Goal: Task Accomplishment & Management: Complete application form

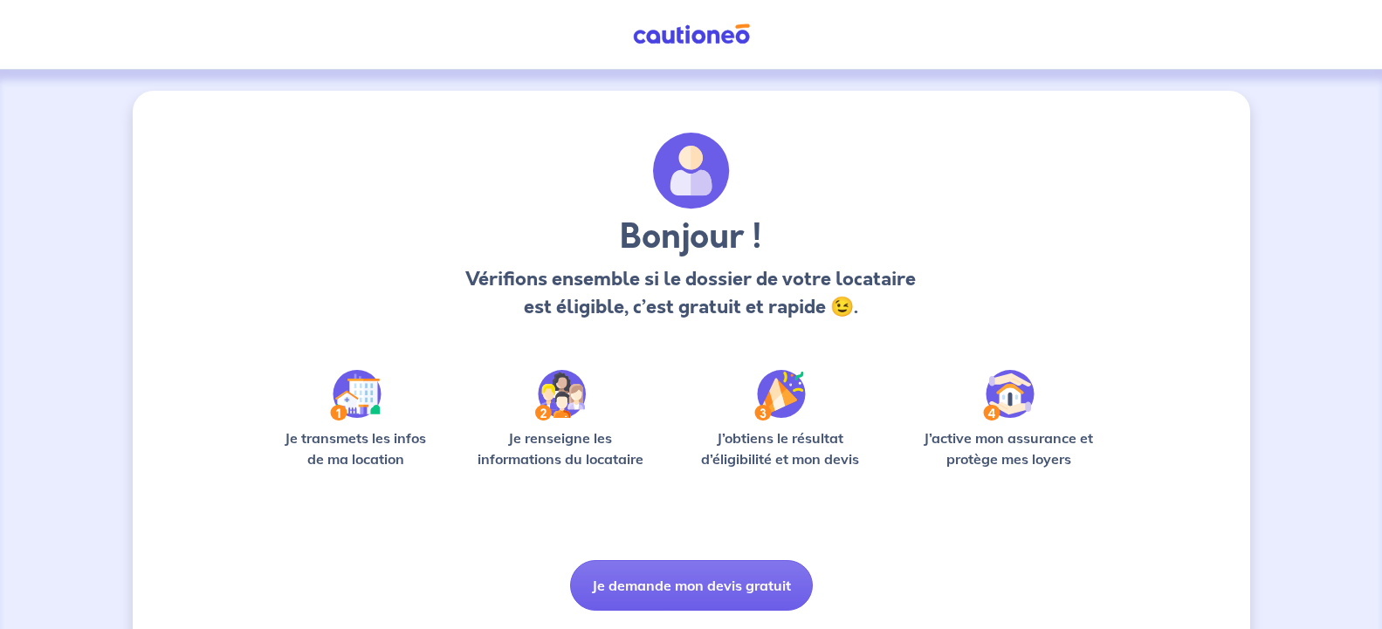
scroll to position [52, 0]
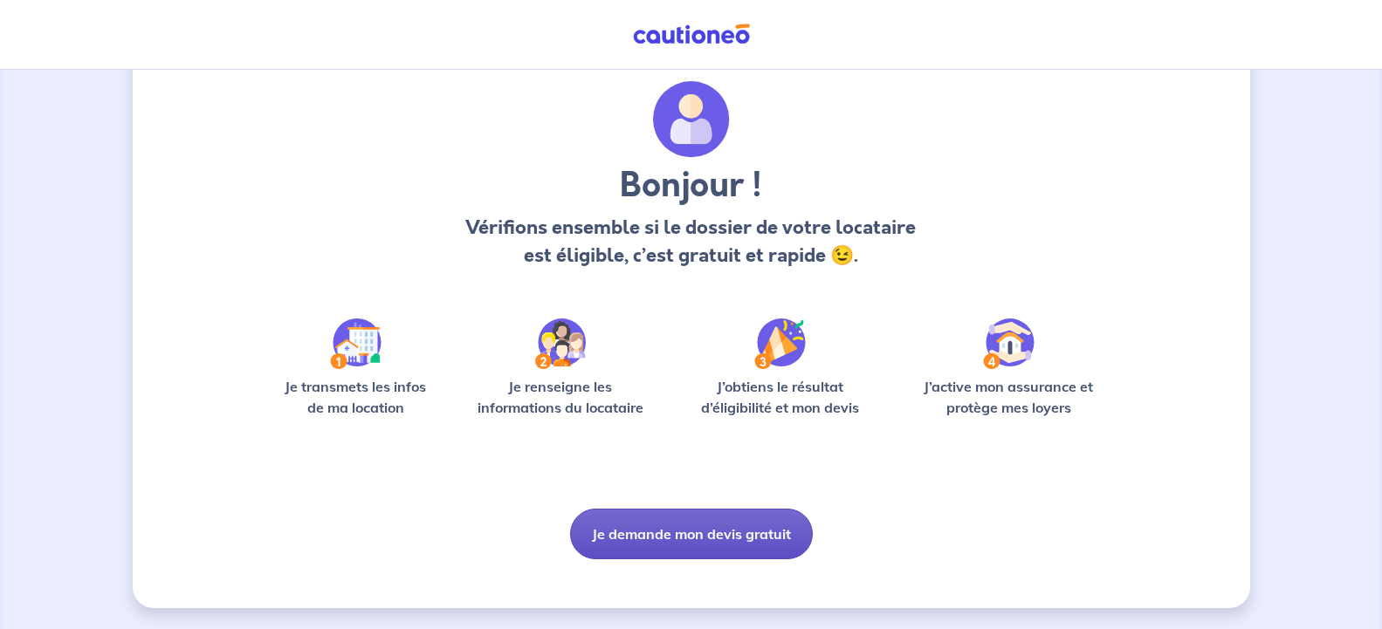
click at [708, 541] on button "Je demande mon devis gratuit" at bounding box center [691, 534] width 243 height 51
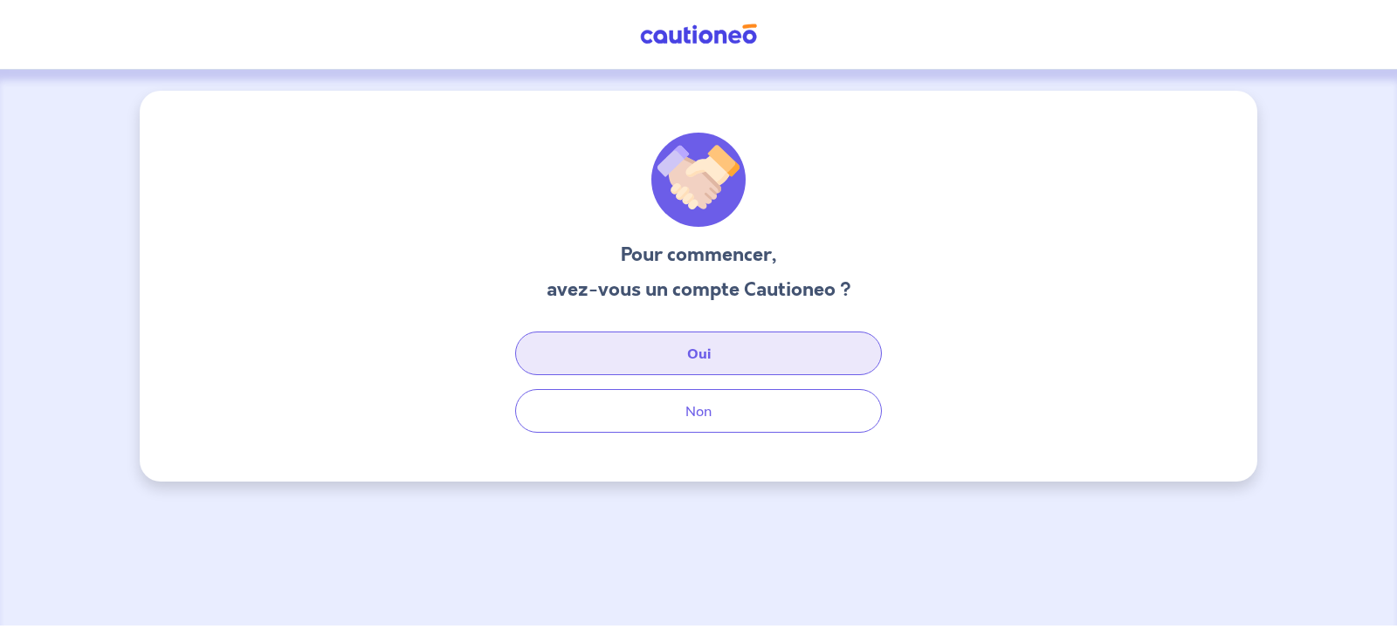
click at [696, 340] on button "Oui" at bounding box center [698, 354] width 367 height 44
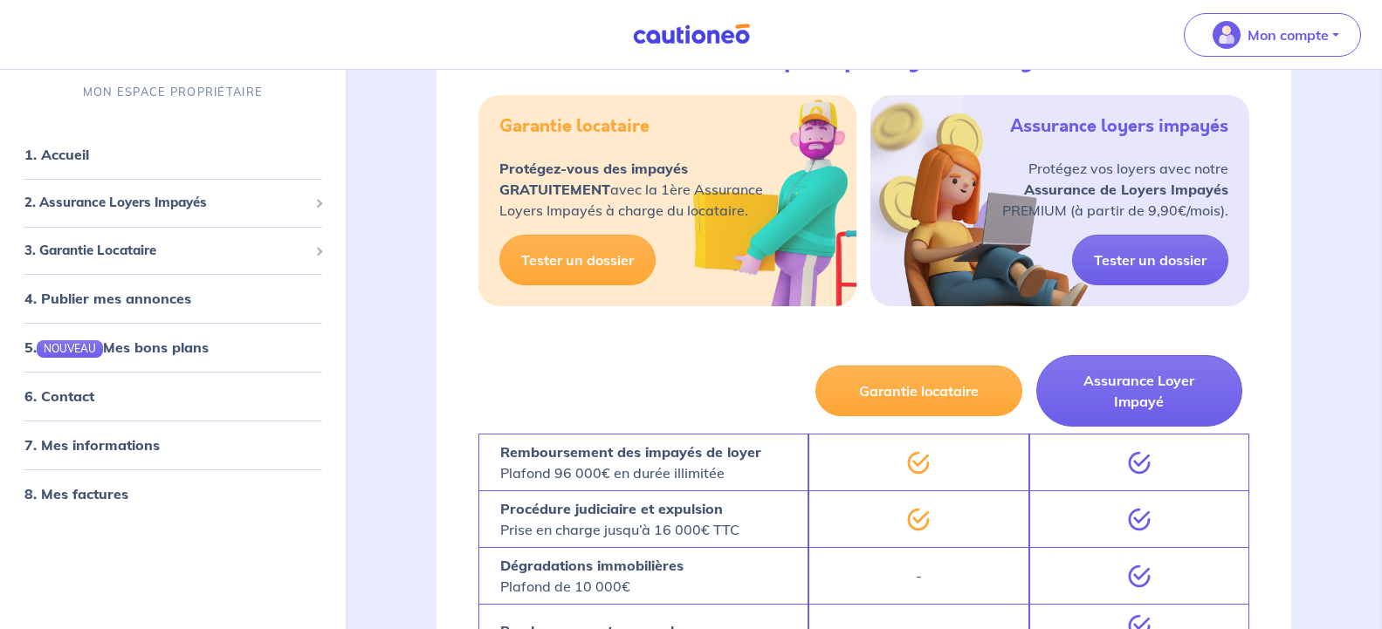
scroll to position [801, 0]
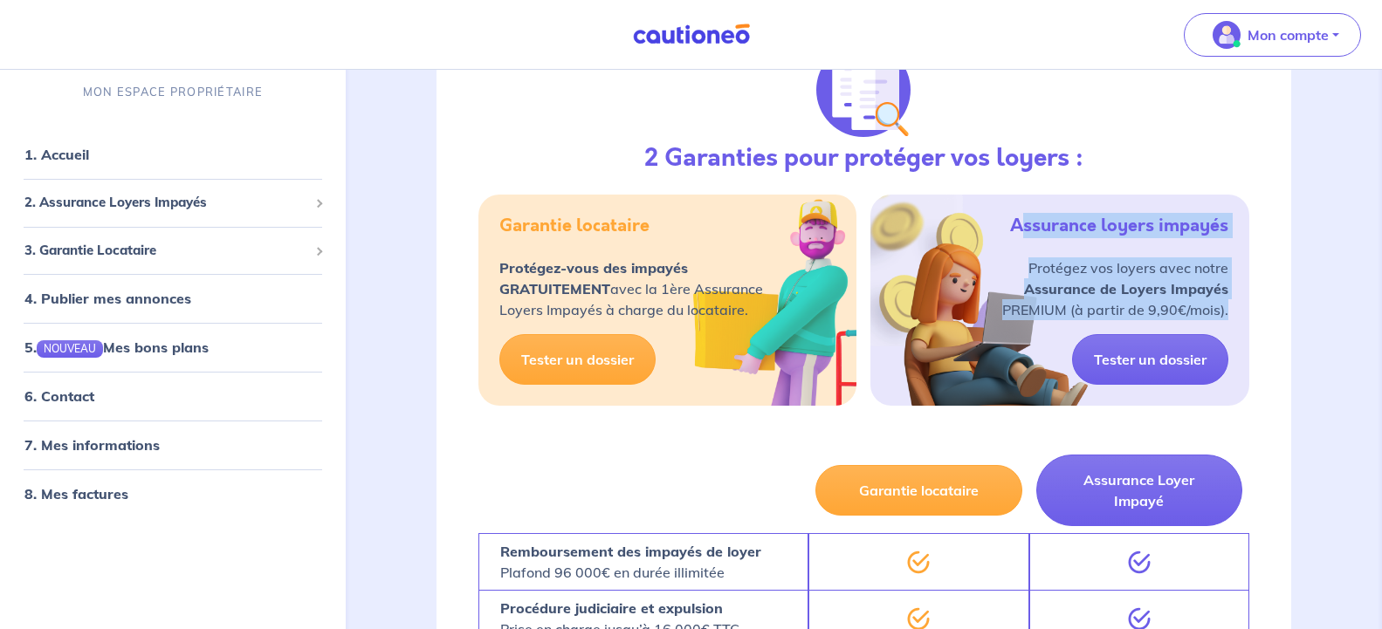
drag, startPoint x: 1026, startPoint y: 225, endPoint x: 1229, endPoint y: 302, distance: 217.4
click at [1229, 302] on div "Assurance loyers impayés Protégez vos loyers avec notre Assurance de Loyers Imp…" at bounding box center [1059, 300] width 379 height 211
click at [1159, 373] on link "Tester un dossier" at bounding box center [1150, 359] width 156 height 51
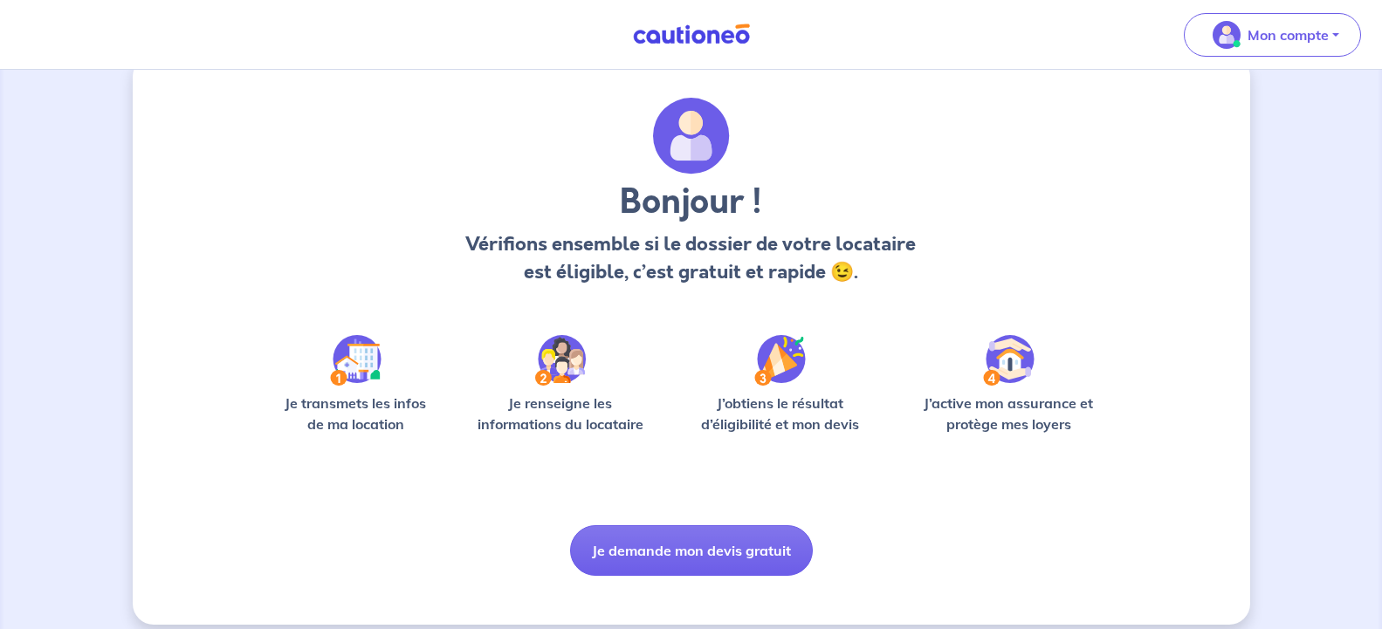
scroll to position [52, 0]
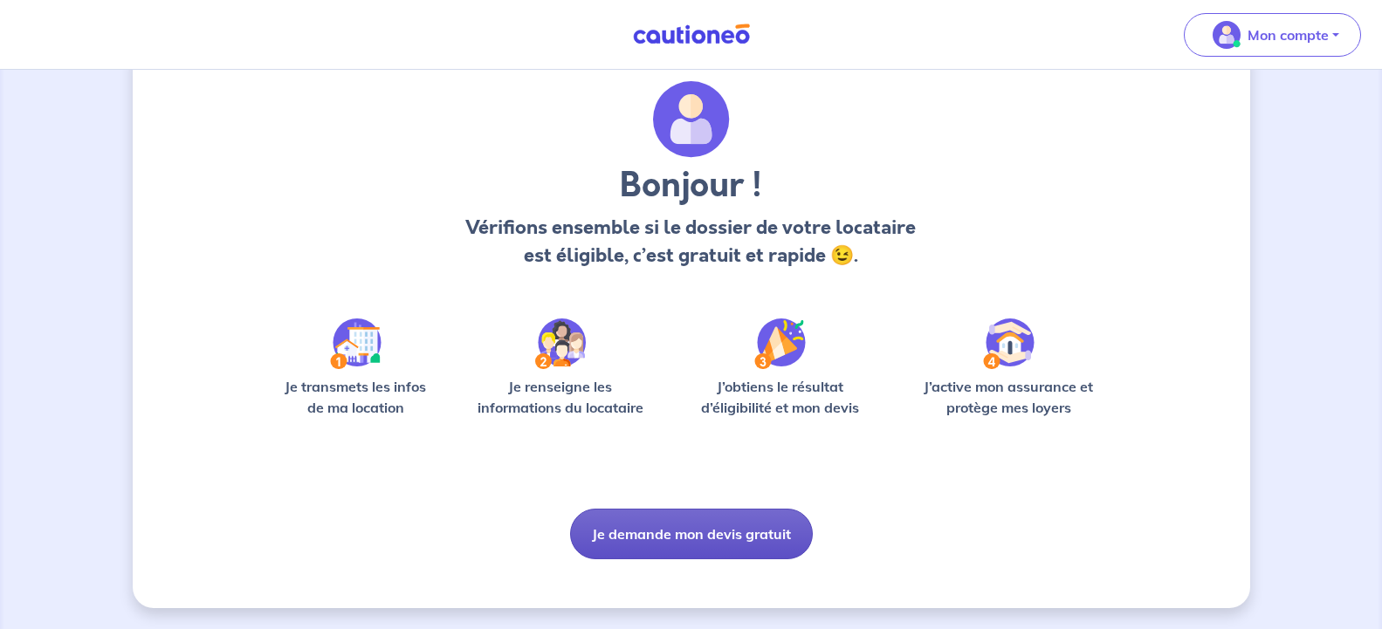
click at [712, 538] on button "Je demande mon devis gratuit" at bounding box center [691, 534] width 243 height 51
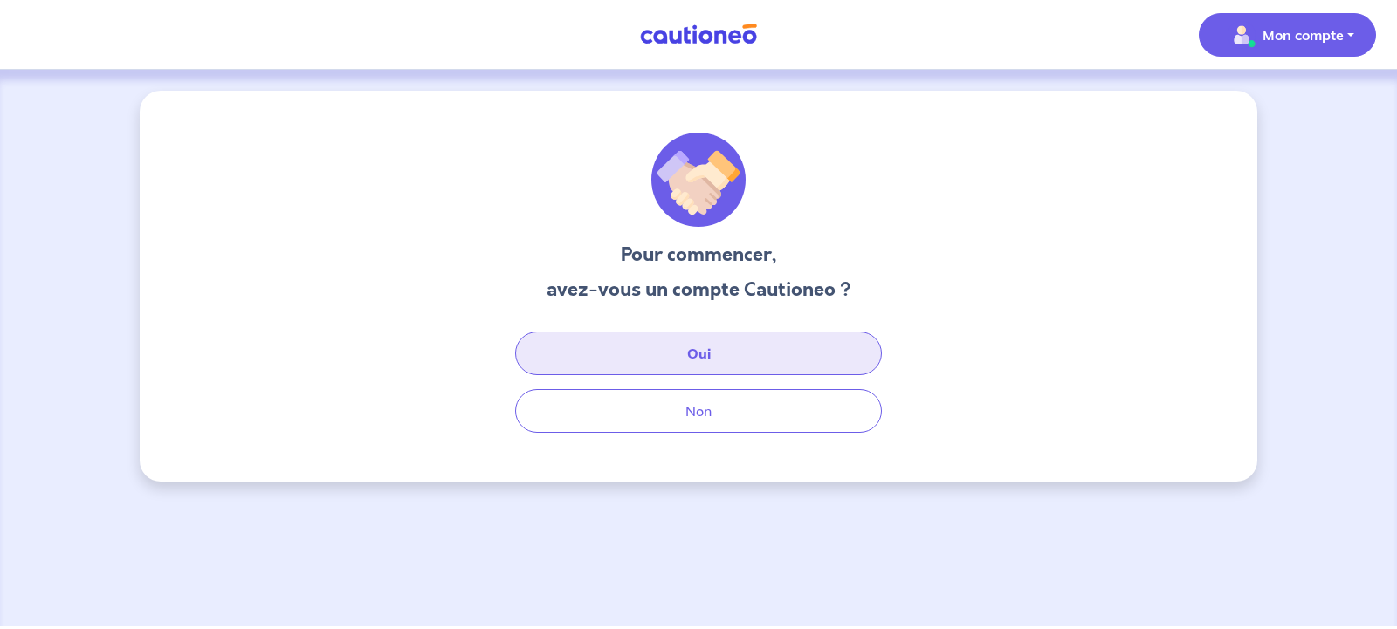
click at [711, 361] on button "Oui" at bounding box center [698, 354] width 367 height 44
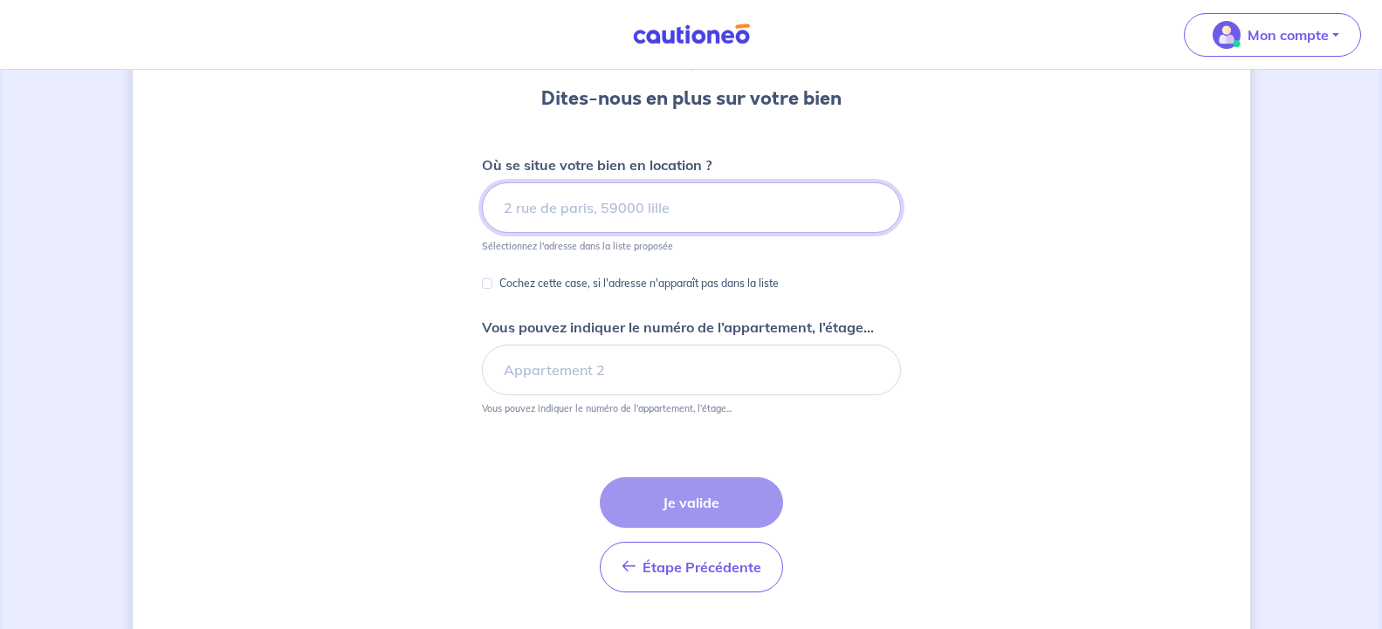
scroll to position [114, 0]
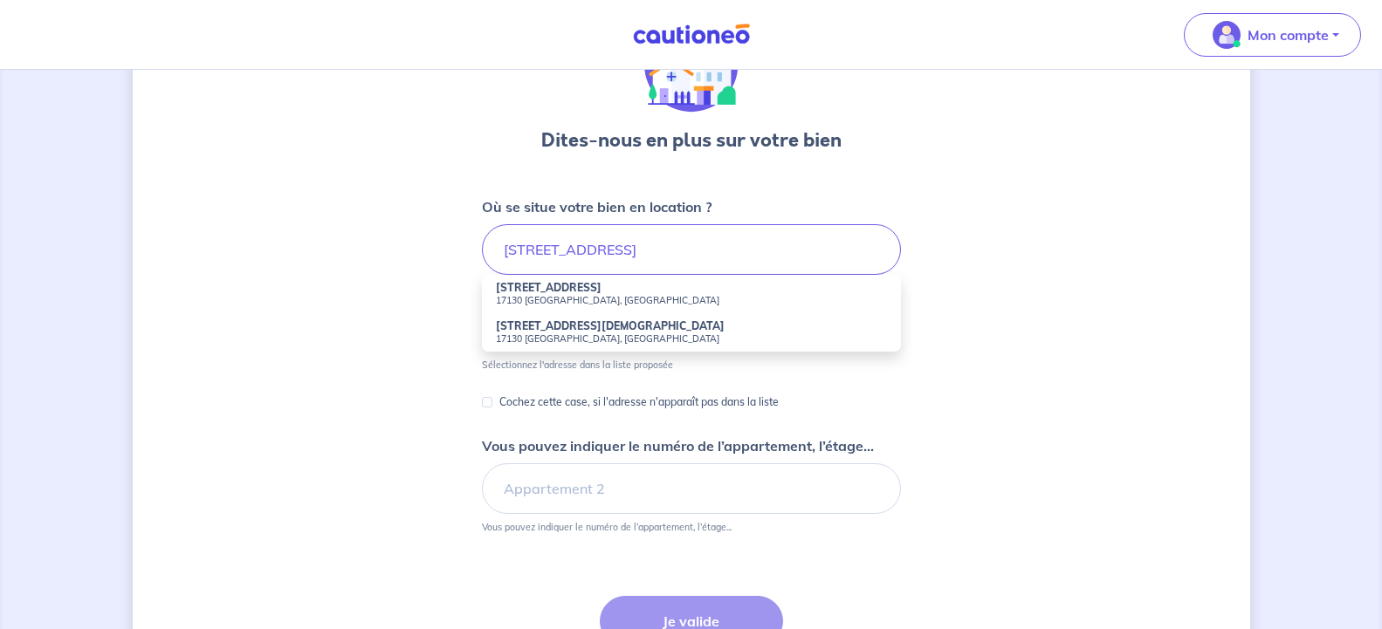
click at [555, 290] on strong "[STREET_ADDRESS]" at bounding box center [549, 287] width 106 height 13
type input "[STREET_ADDRESS]"
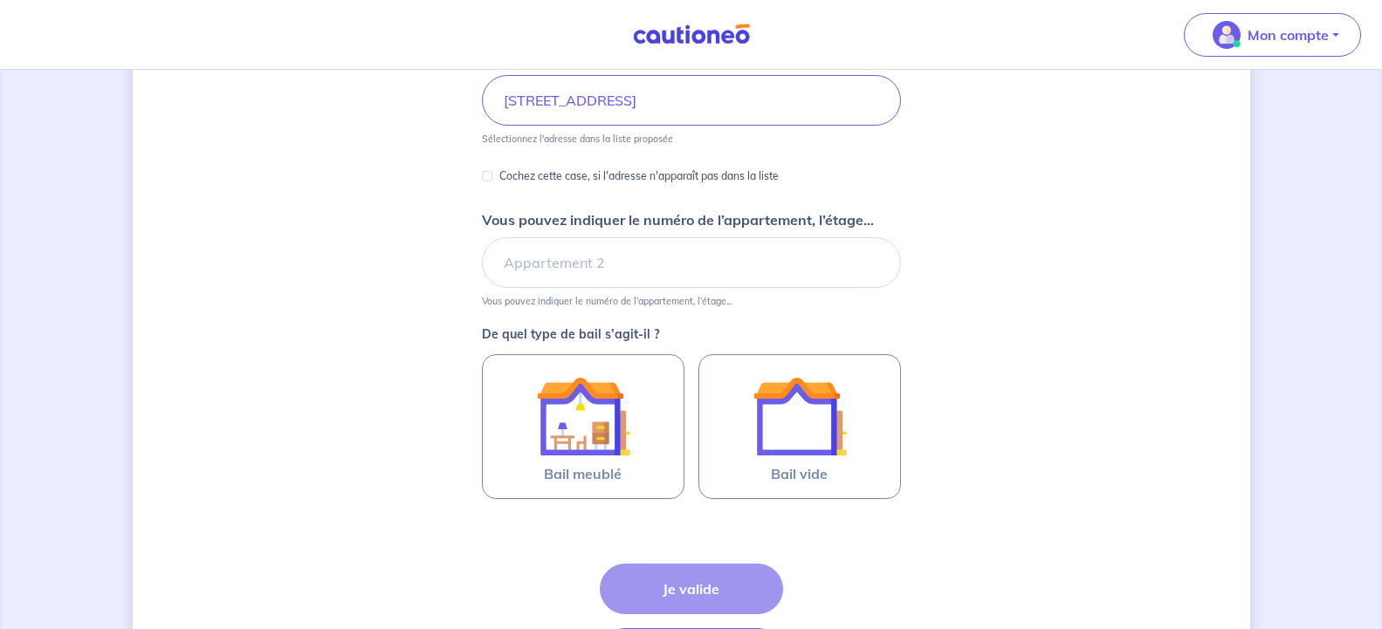
scroll to position [292, 0]
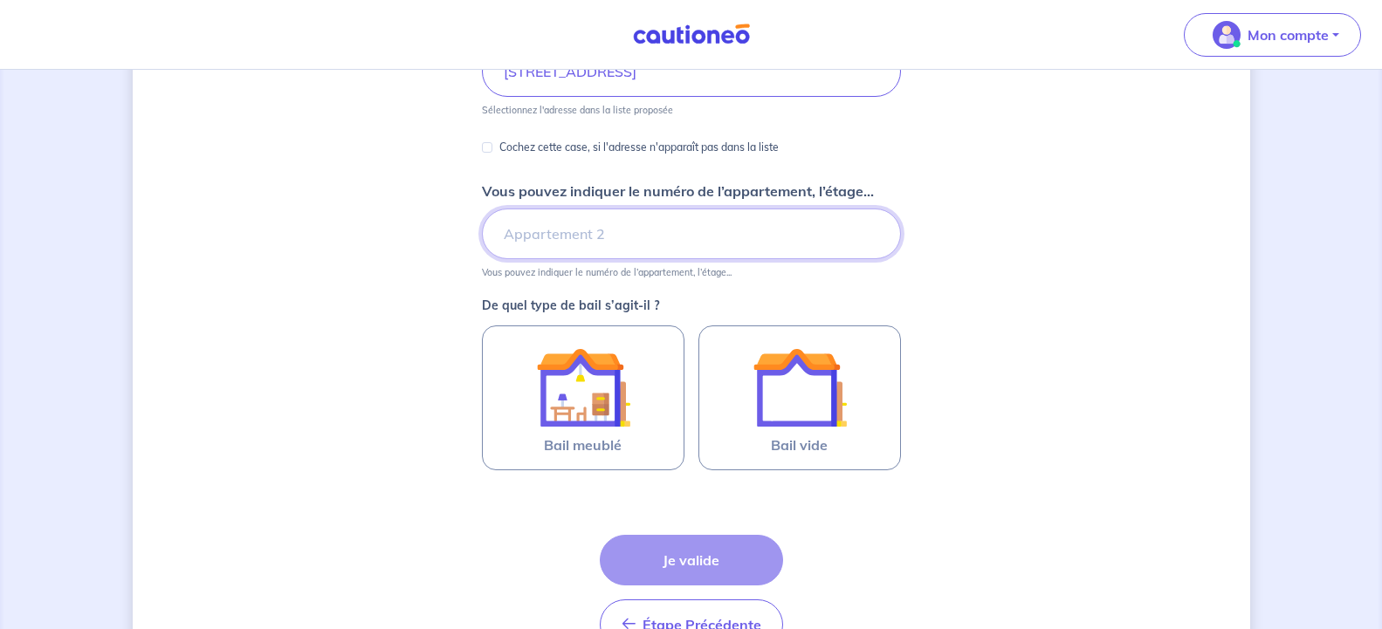
click at [591, 237] on input "Vous pouvez indiquer le numéro de l’appartement, l’étage..." at bounding box center [691, 234] width 419 height 51
click at [607, 238] on input "Vous pouvez indiquer le numéro de l’appartement, l’étage..." at bounding box center [691, 234] width 419 height 51
type input "Appartement 1"
click at [994, 268] on div "Dites-nous en plus sur votre bien Où se situe votre bien en location ? [STREET_…" at bounding box center [692, 255] width 1118 height 915
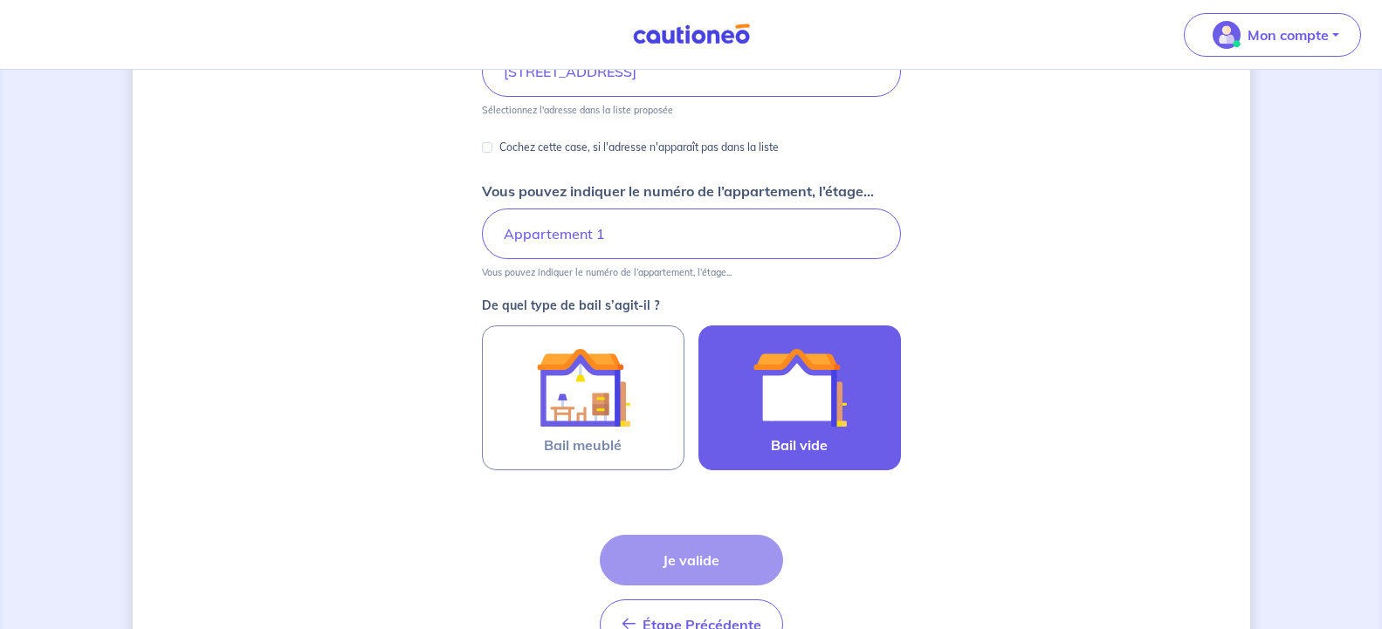
click at [814, 419] on img at bounding box center [800, 387] width 94 height 94
click at [0, 0] on input "Bail vide" at bounding box center [0, 0] width 0 height 0
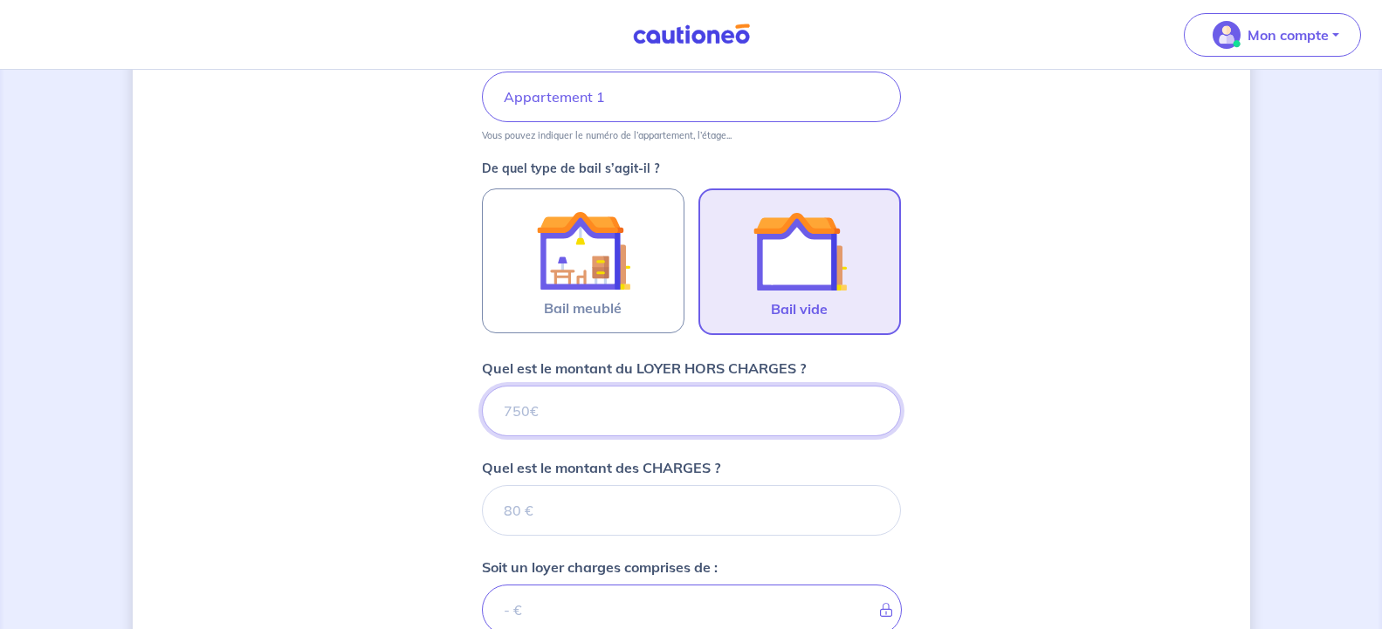
scroll to position [443, 0]
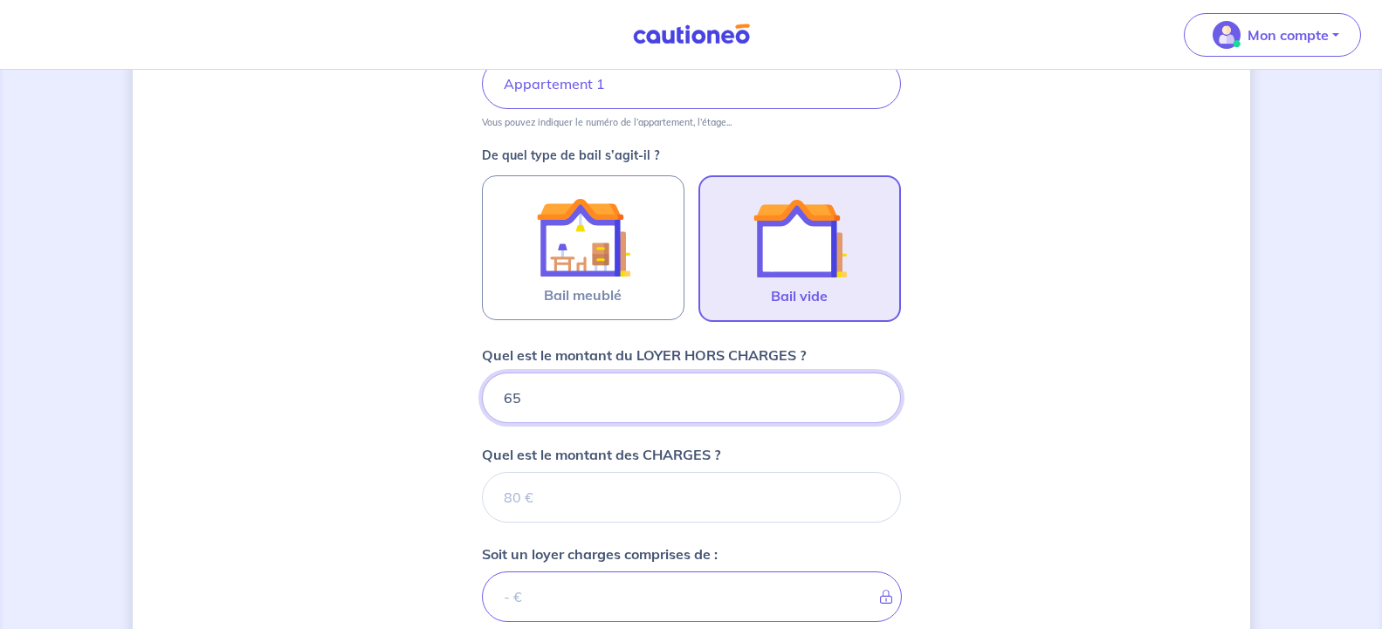
type input "650"
drag, startPoint x: 526, startPoint y: 402, endPoint x: 514, endPoint y: 395, distance: 13.3
click at [514, 395] on input "650" at bounding box center [691, 398] width 419 height 51
type input "644"
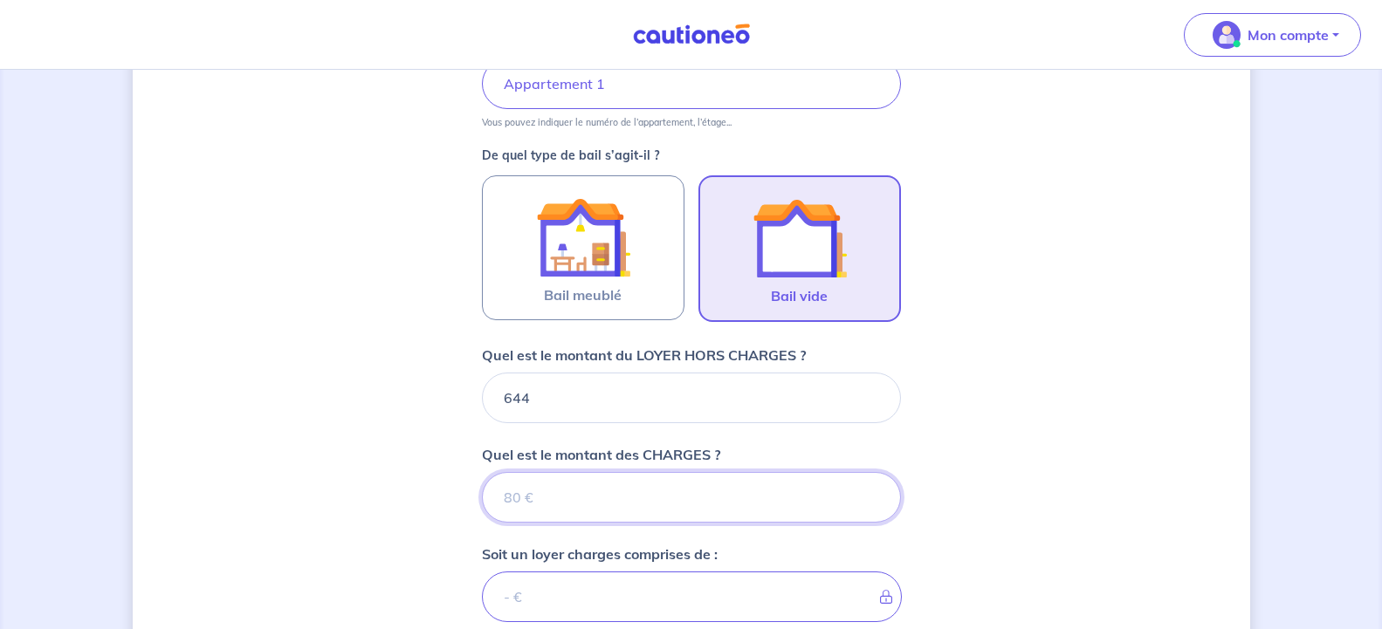
click at [561, 495] on input "Quel est le montant des CHARGES ?" at bounding box center [691, 497] width 419 height 51
type input "6"
type input "650"
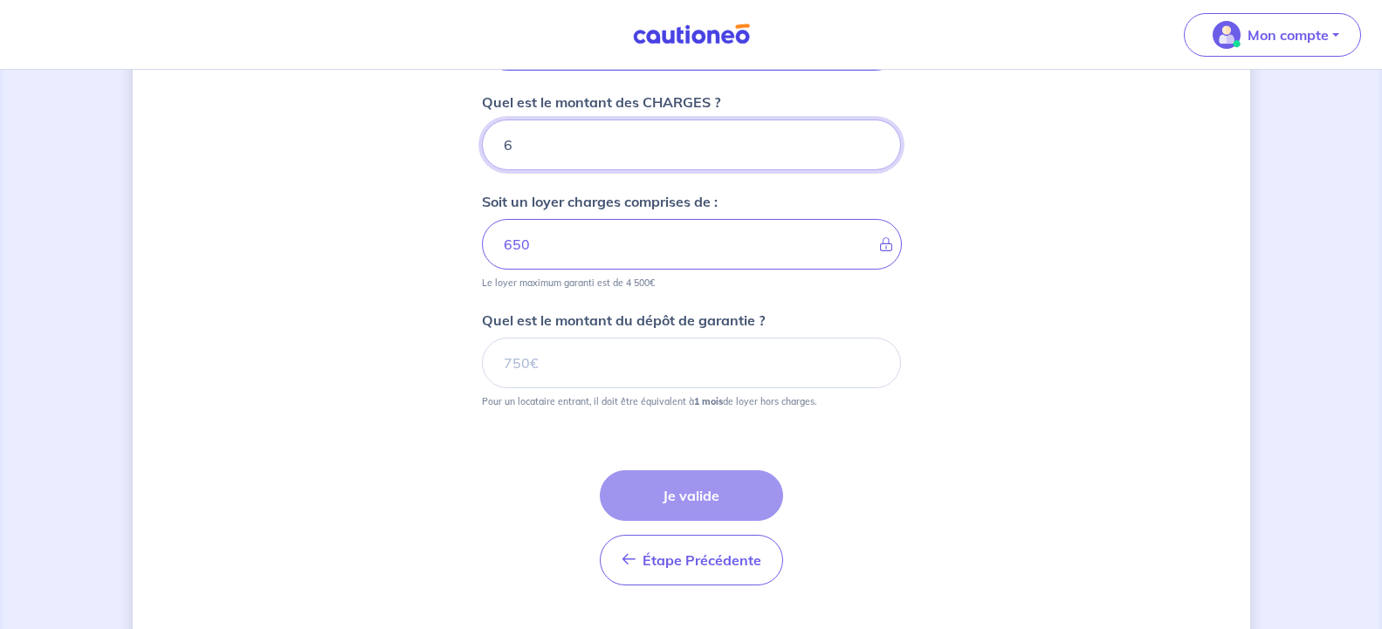
scroll to position [799, 0]
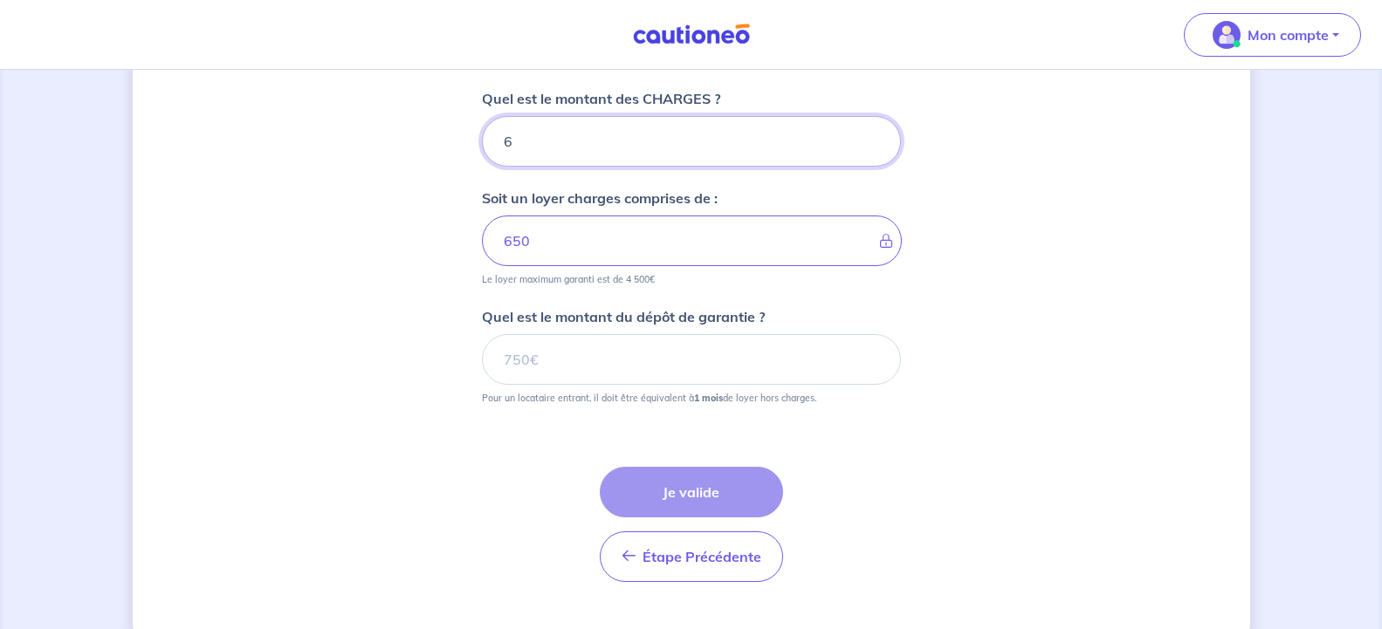
type input "6"
click at [588, 364] on input "Quel est le montant du dépôt de garantie ?" at bounding box center [691, 359] width 419 height 51
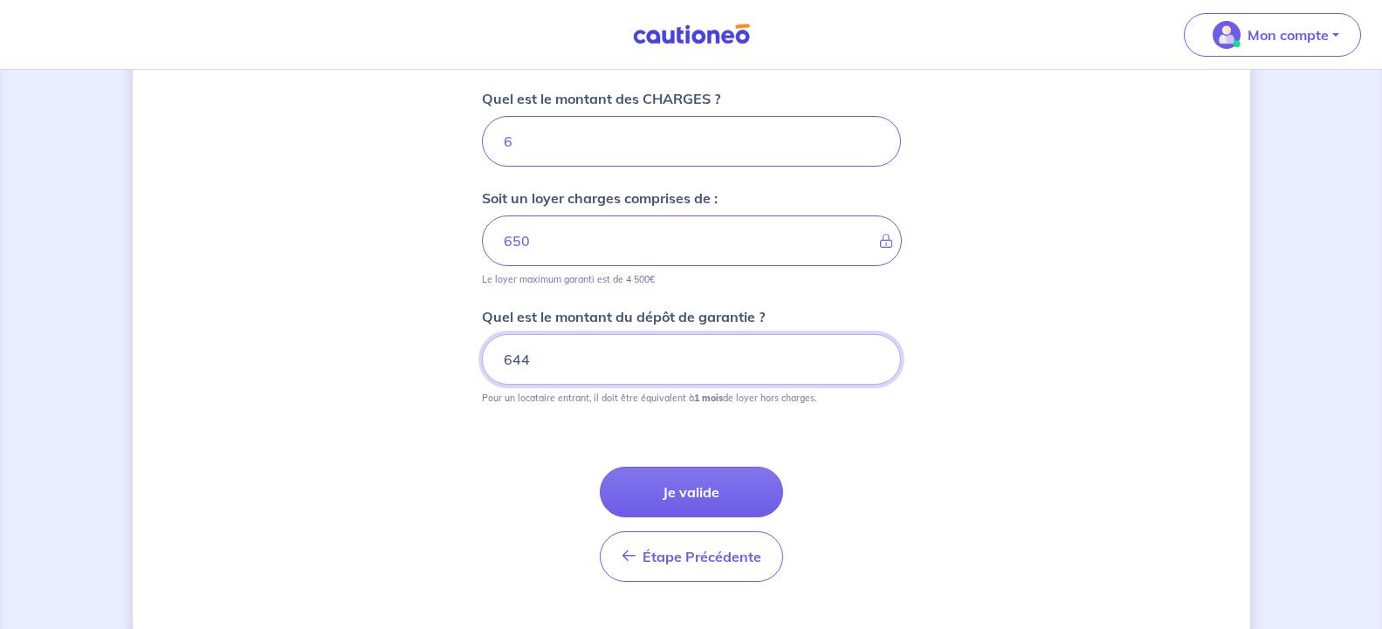
type input "644"
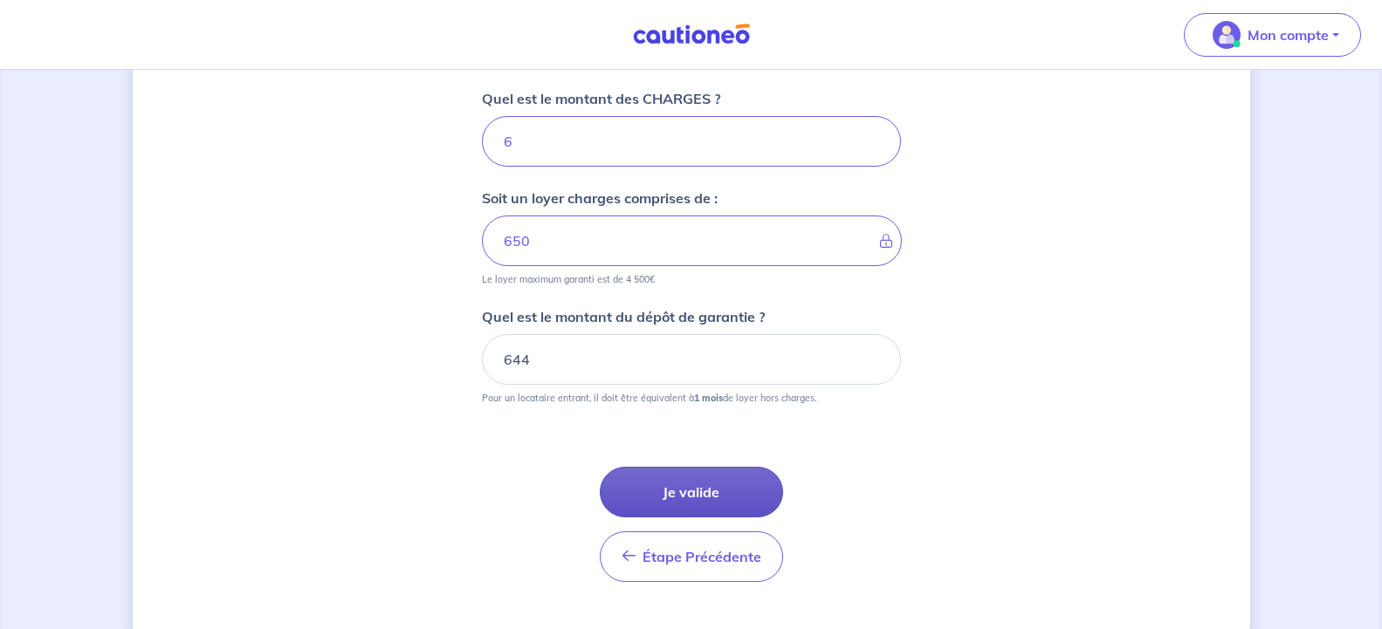
click at [678, 494] on button "Je valide" at bounding box center [691, 492] width 183 height 51
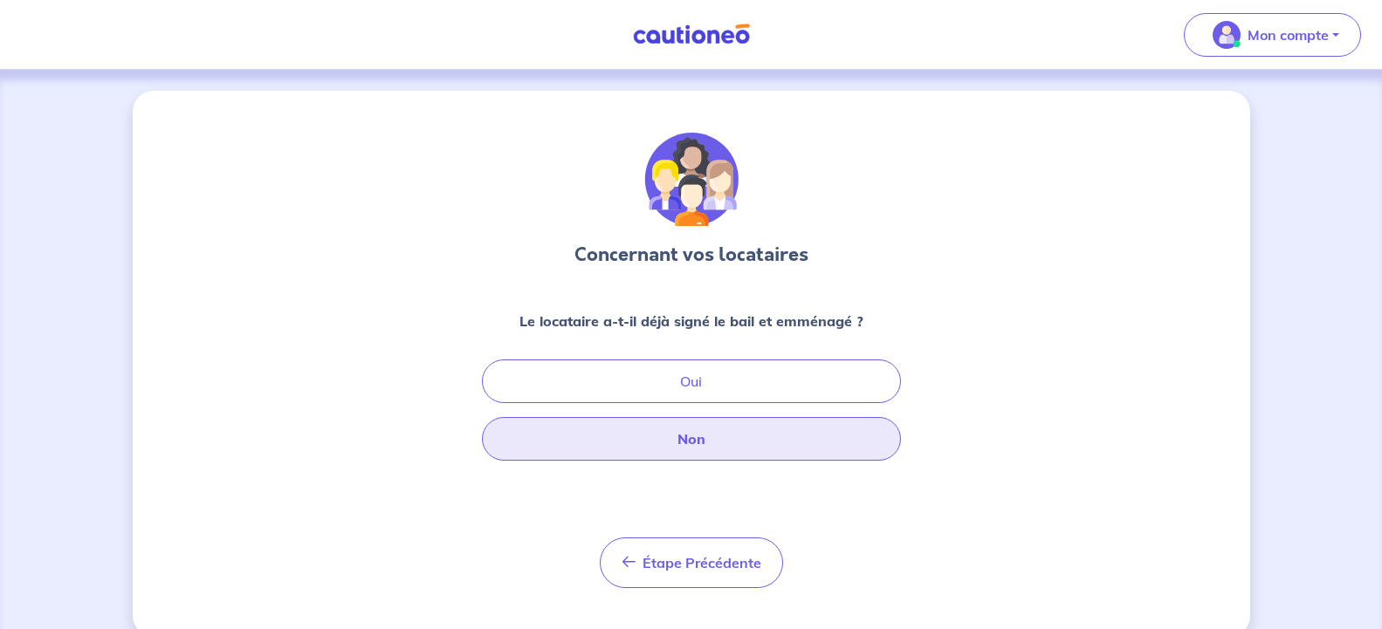
click at [741, 444] on button "Non" at bounding box center [691, 439] width 419 height 44
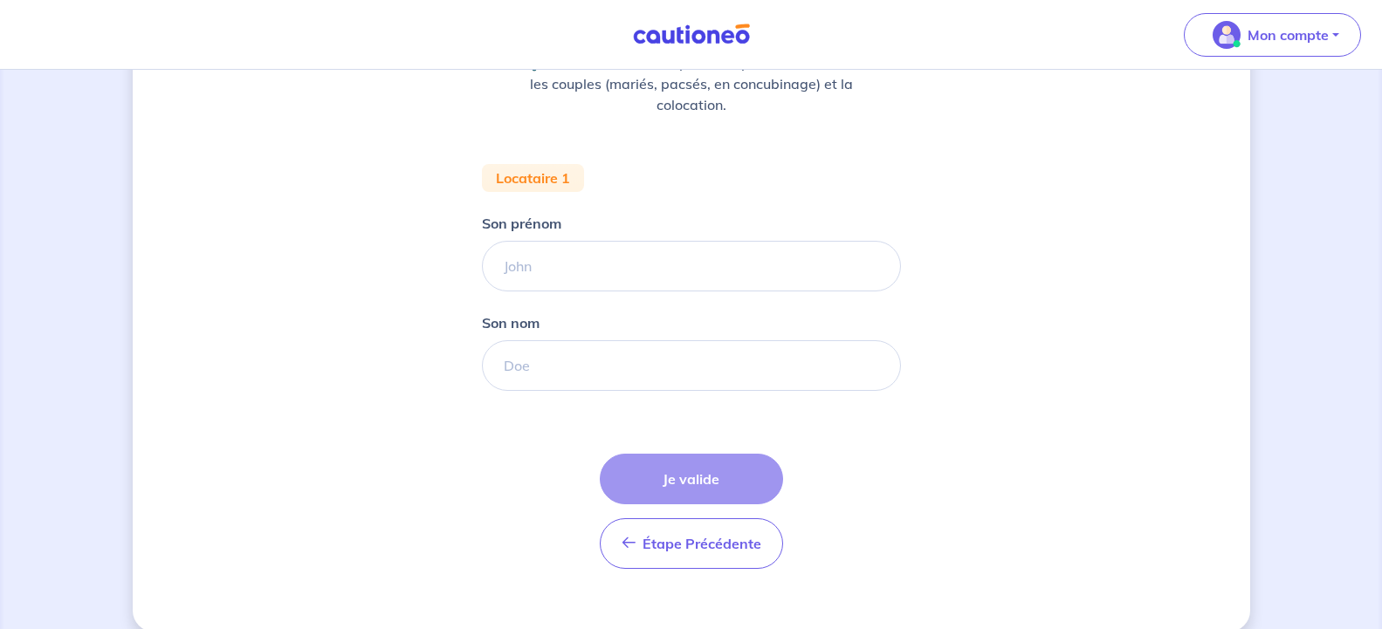
scroll to position [267, 0]
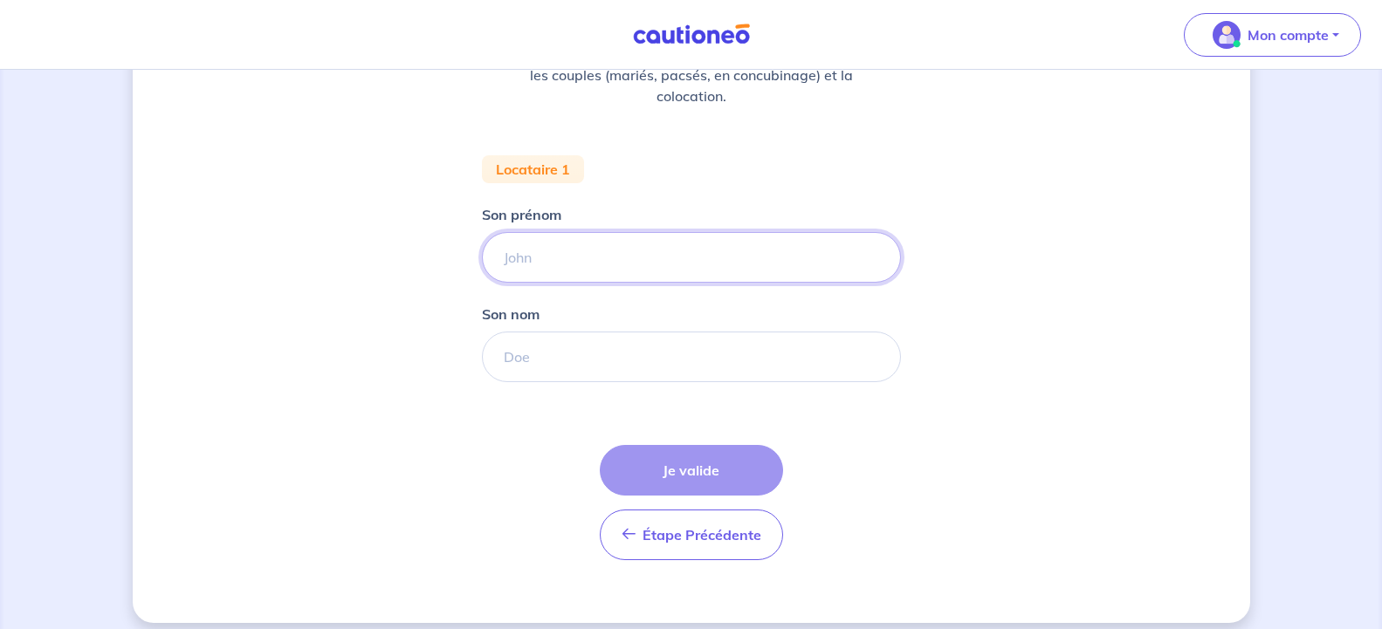
click at [629, 261] on input "Son prénom" at bounding box center [691, 257] width 419 height 51
type input "a"
click at [556, 359] on input "Son nom" at bounding box center [691, 357] width 419 height 51
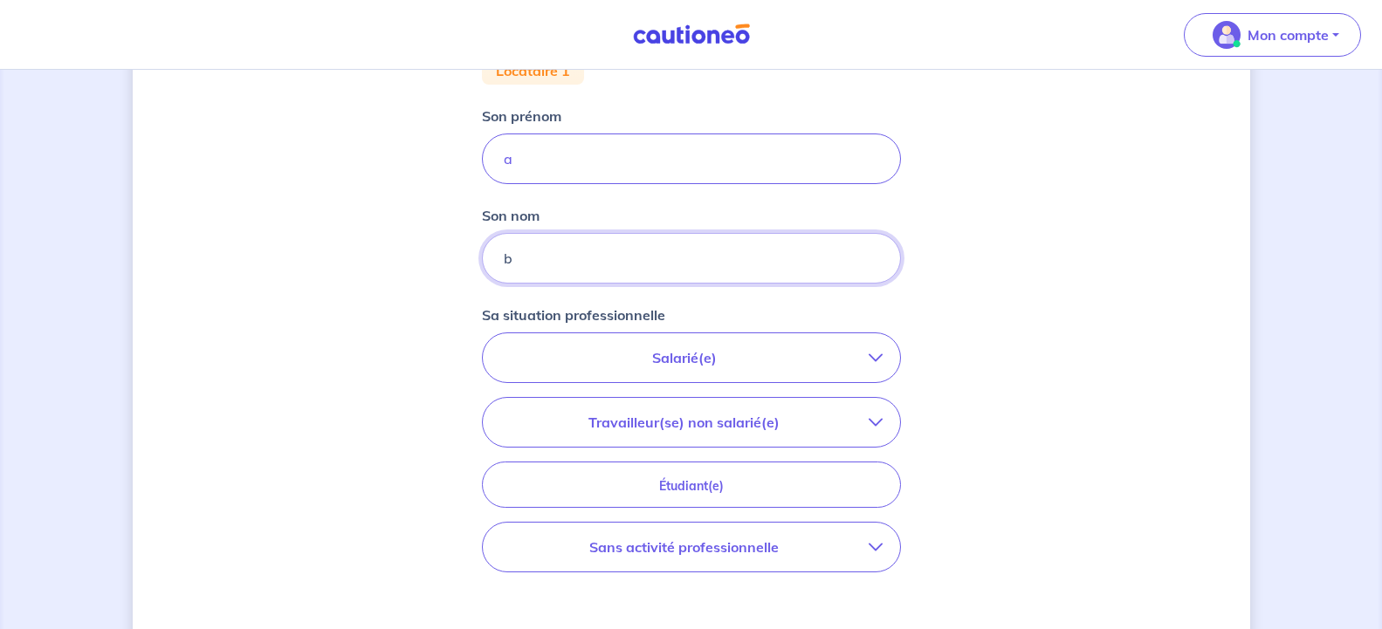
scroll to position [534, 0]
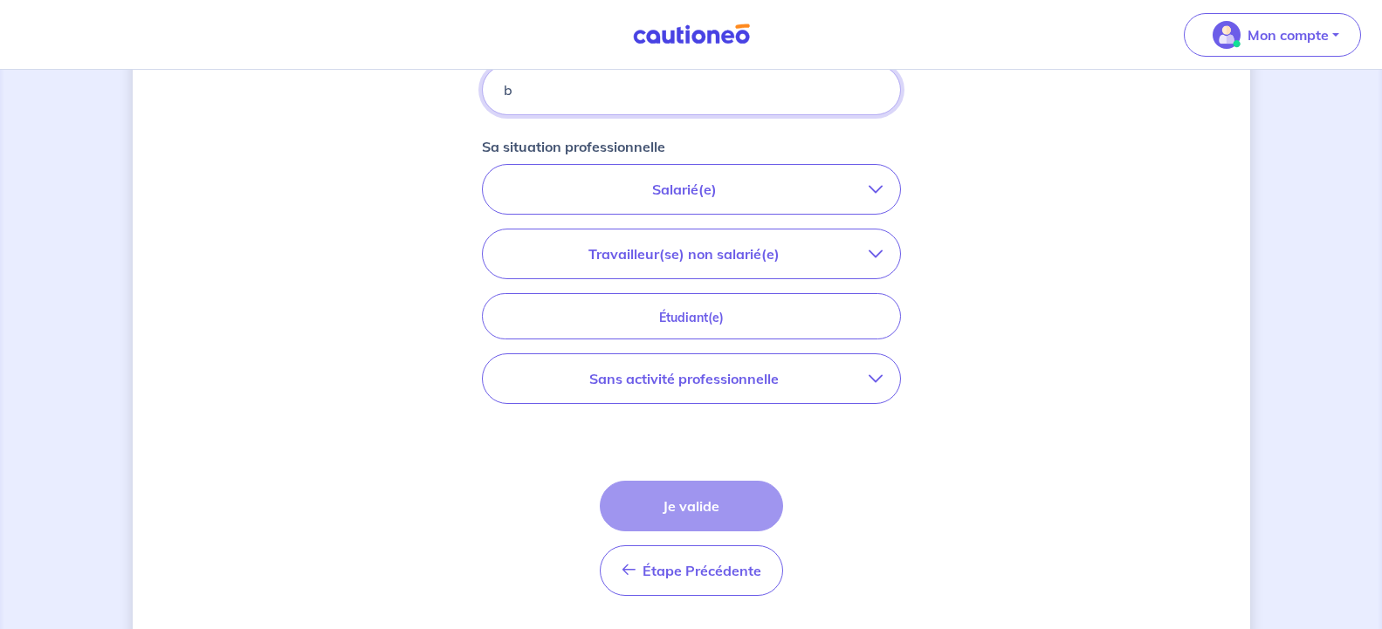
type input "b"
click at [761, 191] on p "Salarié(e)" at bounding box center [684, 189] width 368 height 21
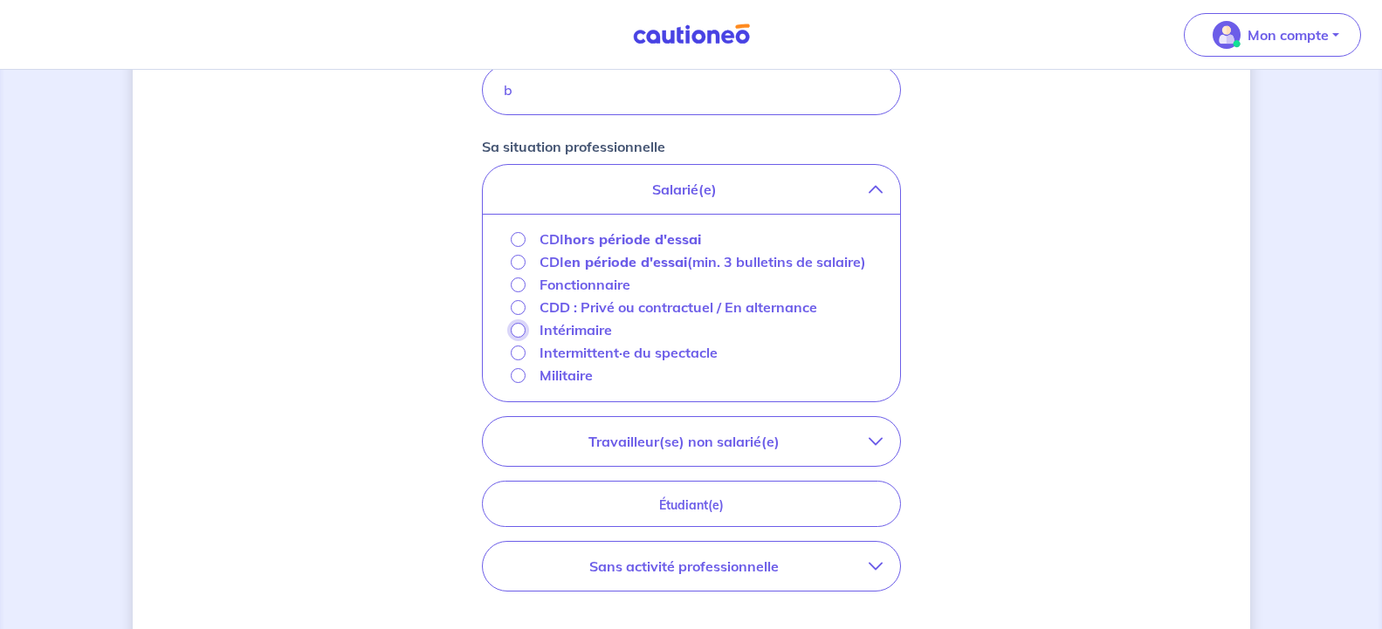
click at [519, 338] on input "Intérimaire" at bounding box center [518, 330] width 15 height 15
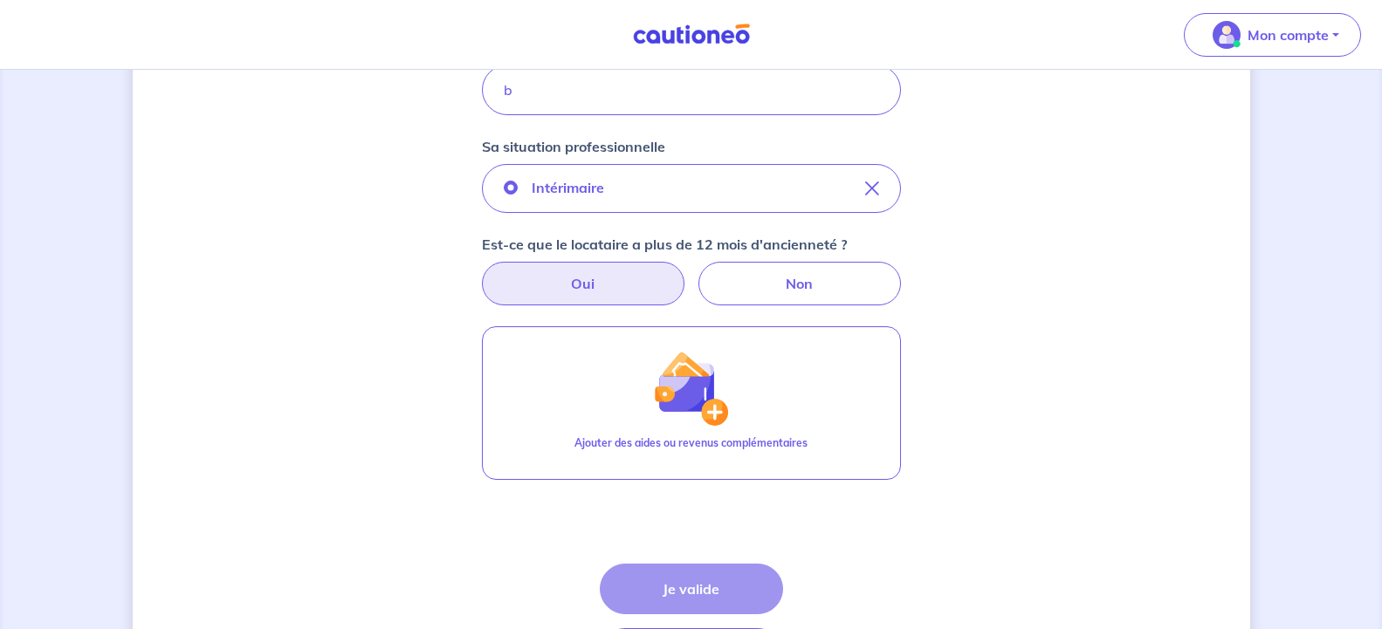
click at [614, 296] on label "Oui" at bounding box center [583, 284] width 203 height 44
click at [685, 273] on input "Oui" at bounding box center [690, 267] width 11 height 11
radio input "true"
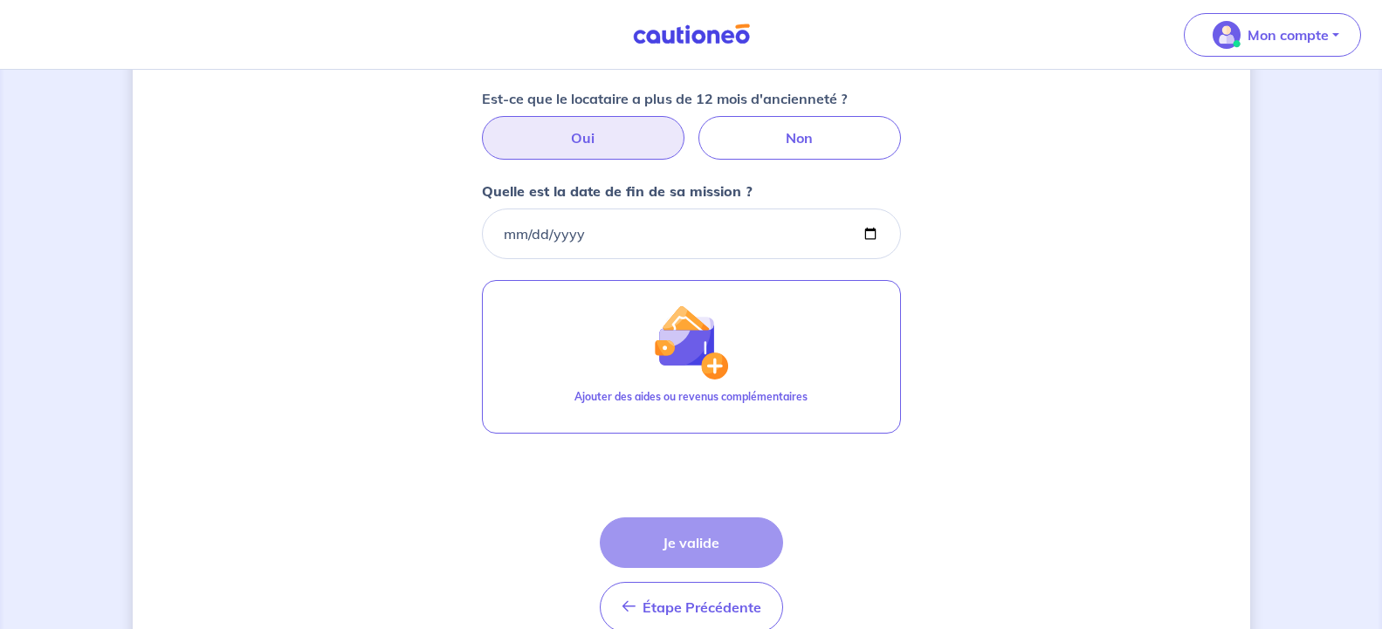
scroll to position [712, 0]
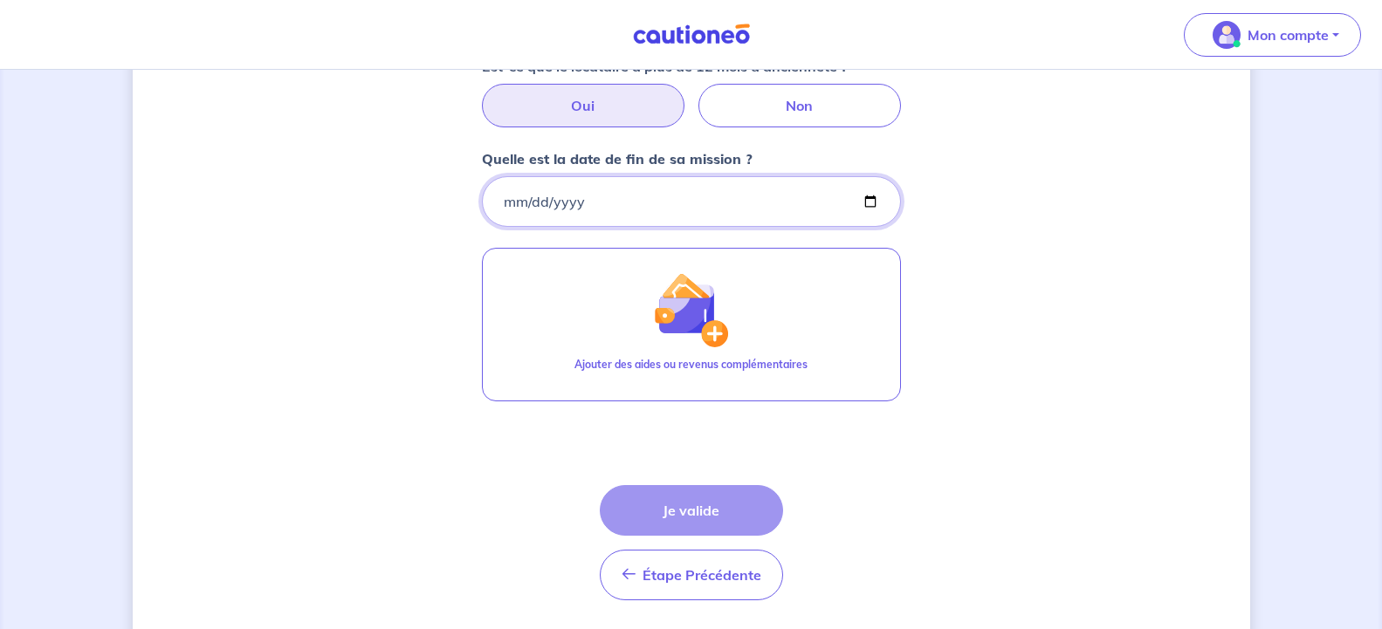
click at [651, 199] on input "Quelle est la date de fin de sa mission ?" at bounding box center [691, 201] width 419 height 51
click at [848, 196] on input "Quelle est la date de fin de sa mission ?" at bounding box center [691, 201] width 419 height 51
click at [867, 207] on input "Quelle est la date de fin de sa mission ?" at bounding box center [691, 201] width 419 height 51
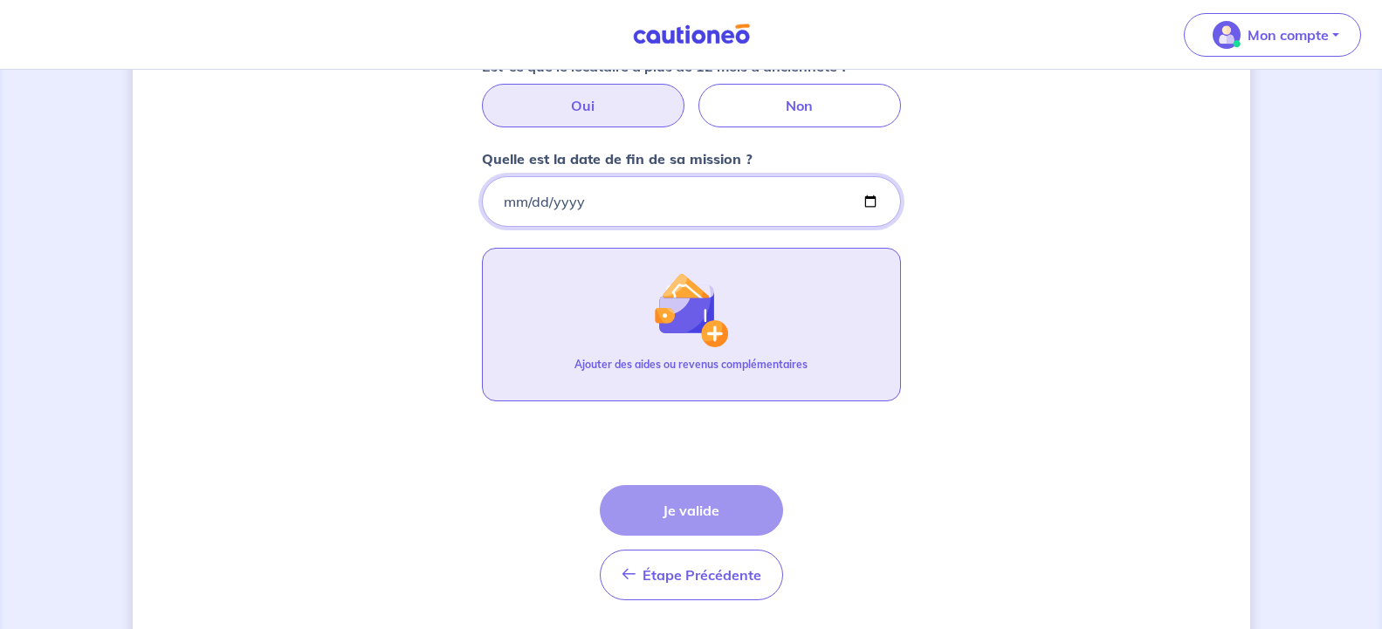
type input "[DATE]"
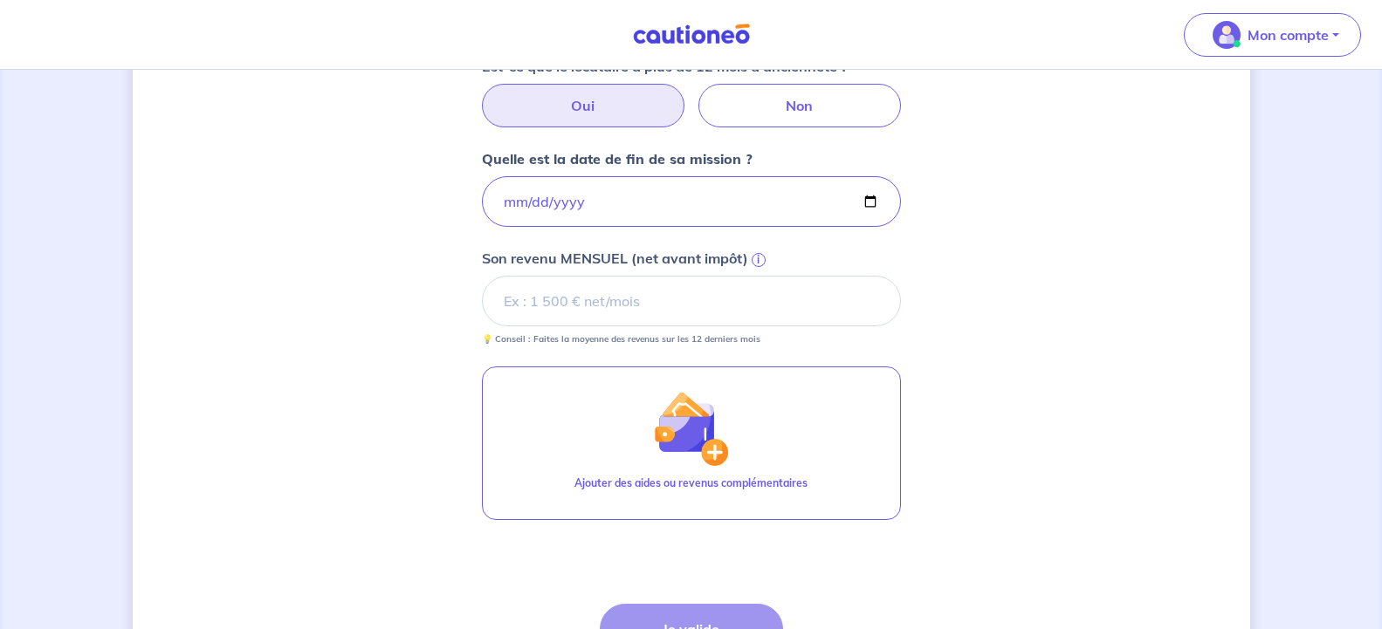
click at [1116, 253] on div "Concernant vos locataires 💡 Pour info : nous acceptons les personnes seules, le…" at bounding box center [692, 80] width 1118 height 1404
click at [679, 312] on input "Son revenu MENSUEL (net avant impôt) i" at bounding box center [691, 301] width 419 height 51
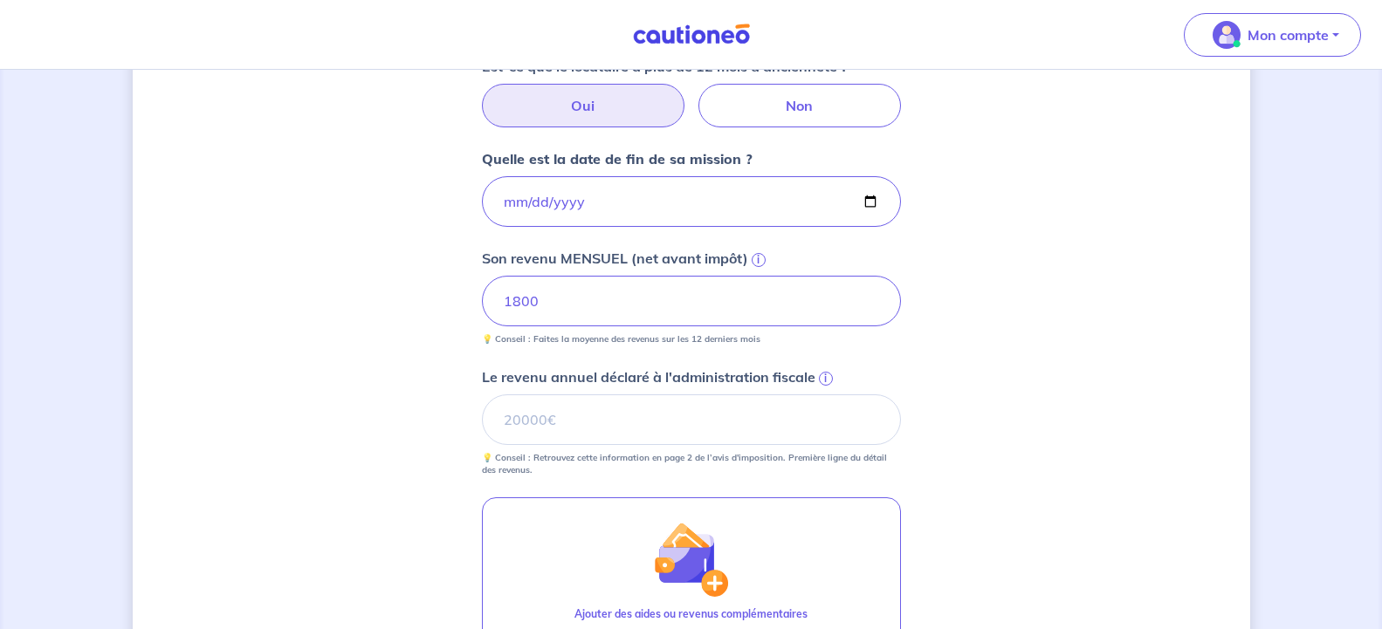
click at [1007, 353] on div "Concernant vos locataires 💡 Pour info : nous acceptons les personnes seules, le…" at bounding box center [692, 145] width 1118 height 1535
click at [660, 418] on input "Le revenu annuel déclaré à l'administration fiscale i" at bounding box center [691, 420] width 419 height 51
click at [530, 432] on input "Le revenu annuel déclaré à l'administration fiscale i" at bounding box center [691, 420] width 419 height 51
type input "20000"
click at [1259, 302] on div "Concernant vos locataires 💡 Pour info : nous acceptons les personnes seules, le…" at bounding box center [691, 145] width 1382 height 1577
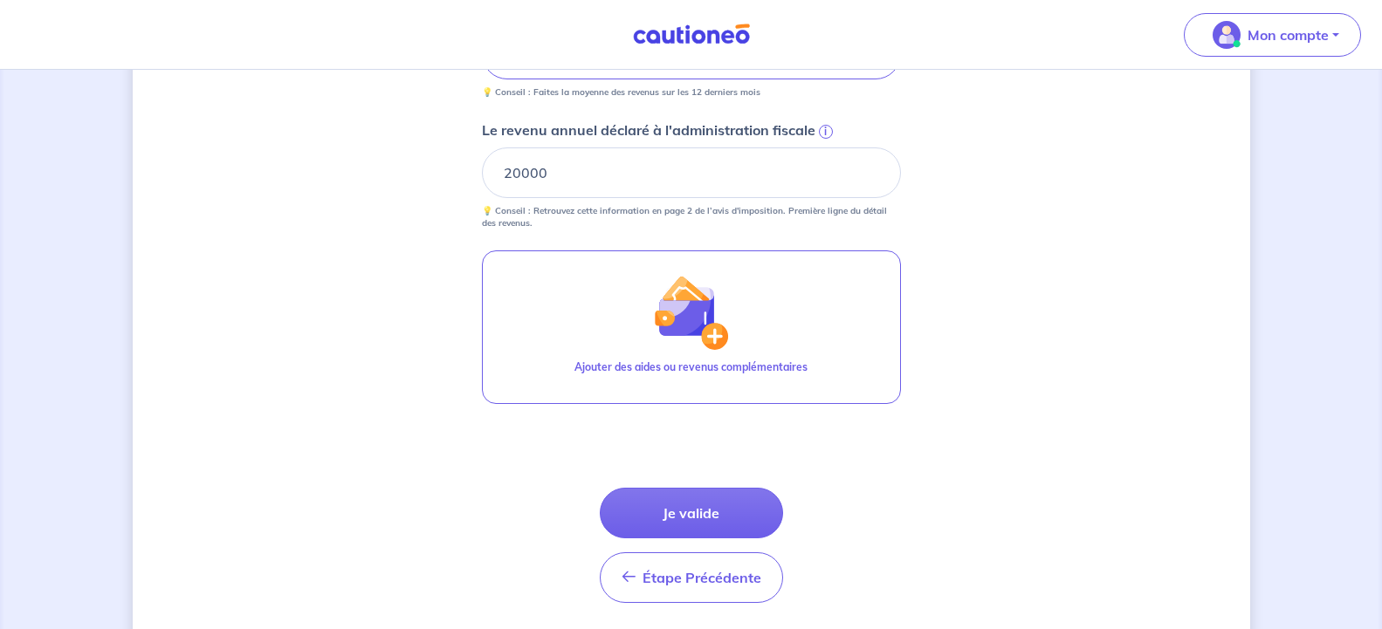
scroll to position [980, 0]
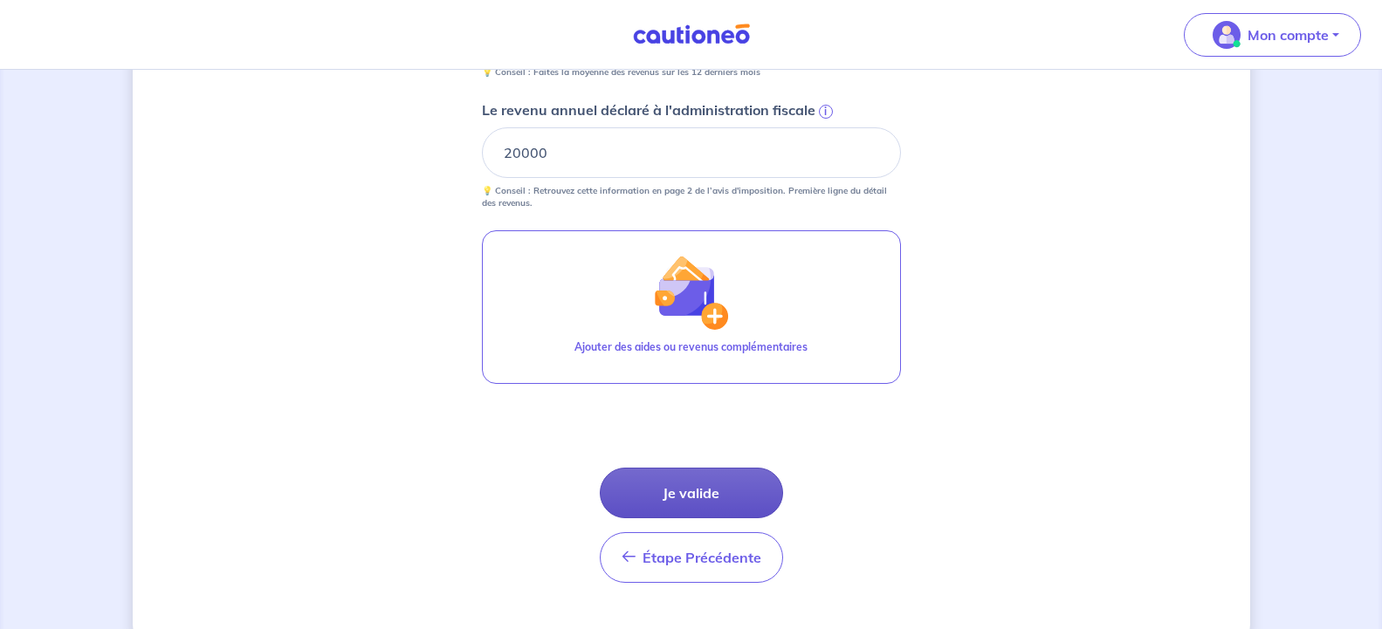
click at [698, 504] on button "Je valide" at bounding box center [691, 493] width 183 height 51
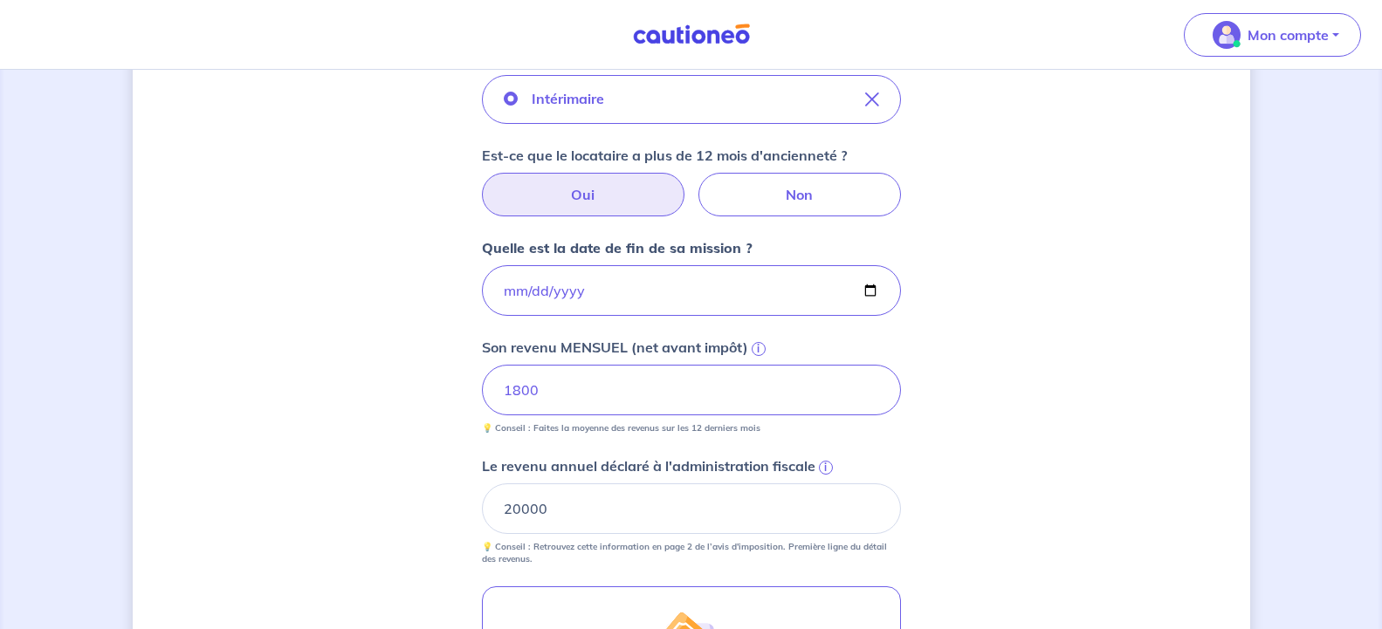
scroll to position [1017, 0]
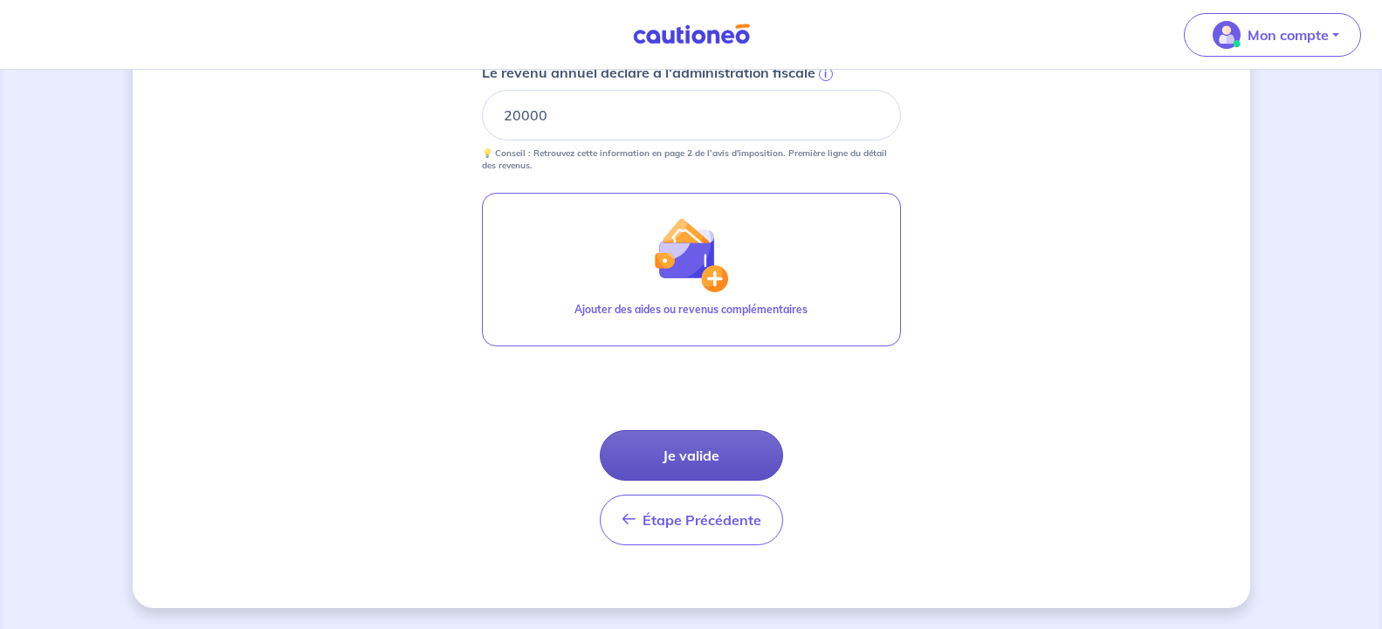
click at [703, 465] on button "Je valide" at bounding box center [691, 455] width 183 height 51
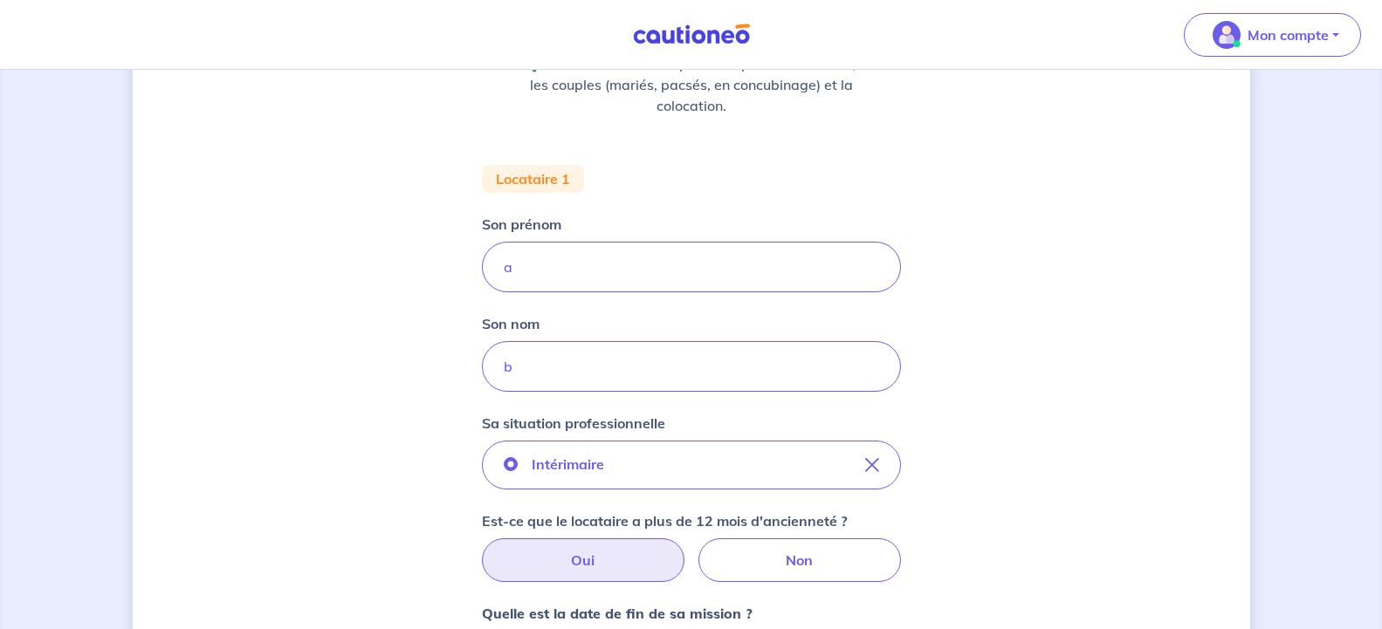
scroll to position [0, 0]
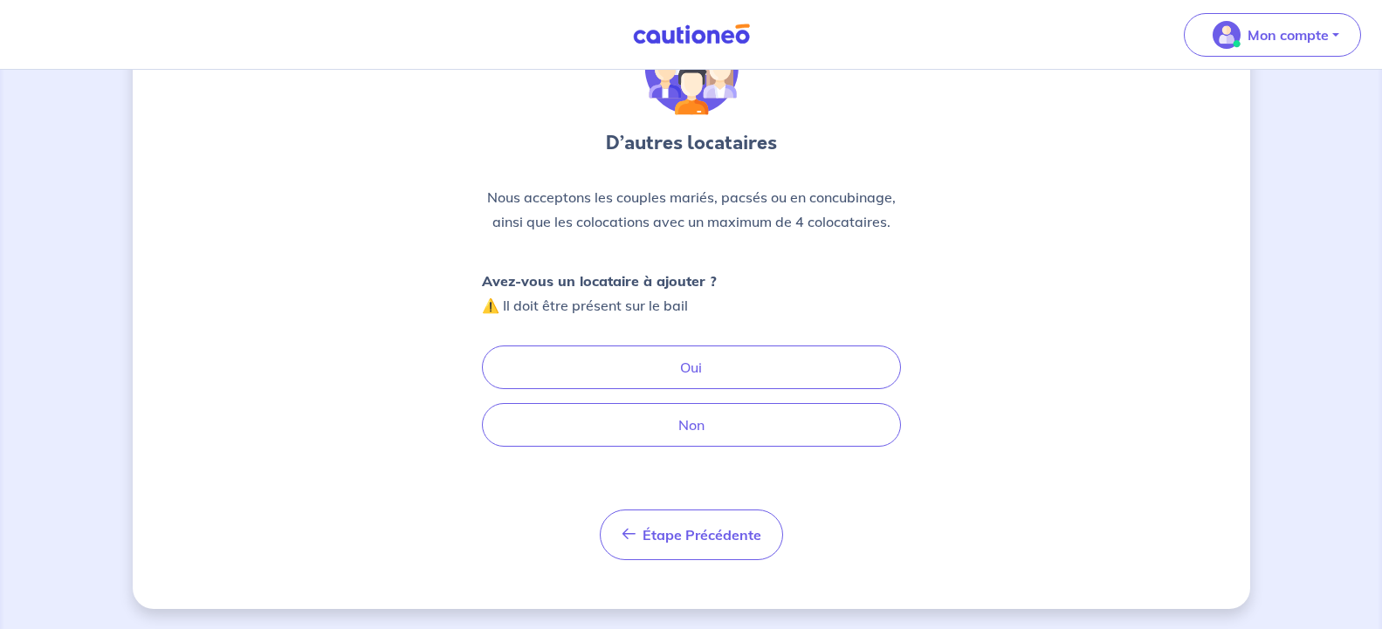
scroll to position [113, 0]
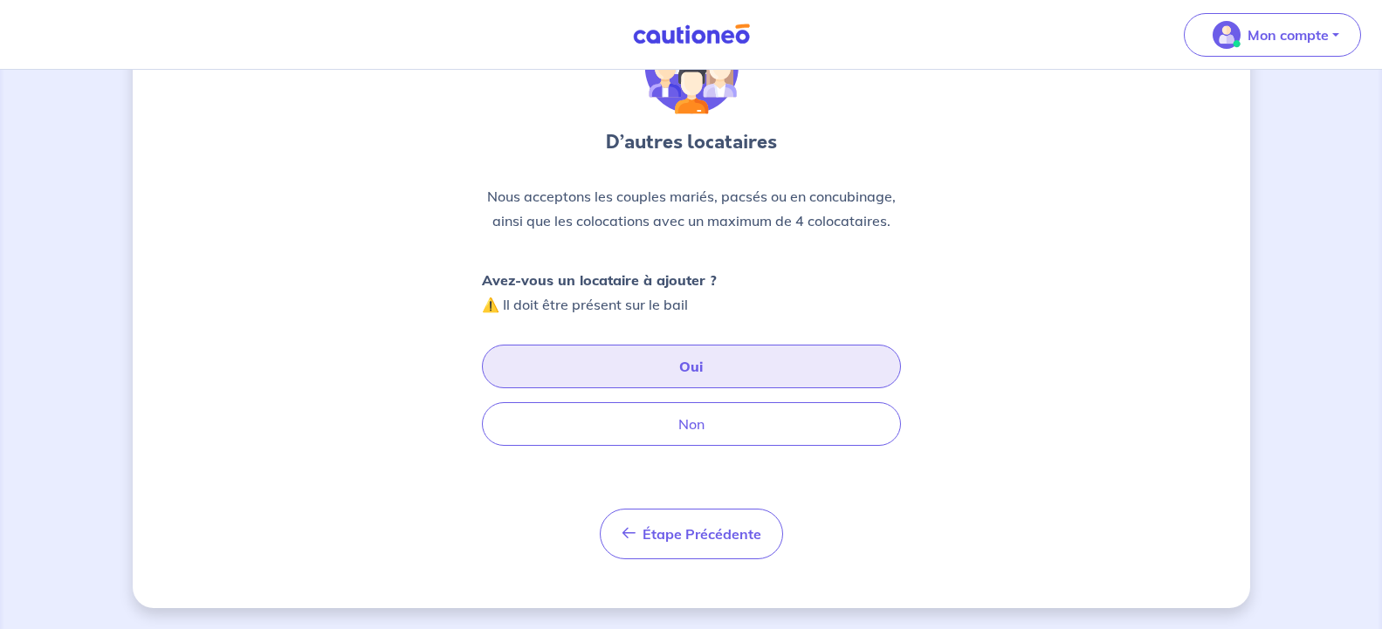
click at [685, 367] on button "Oui" at bounding box center [691, 367] width 419 height 44
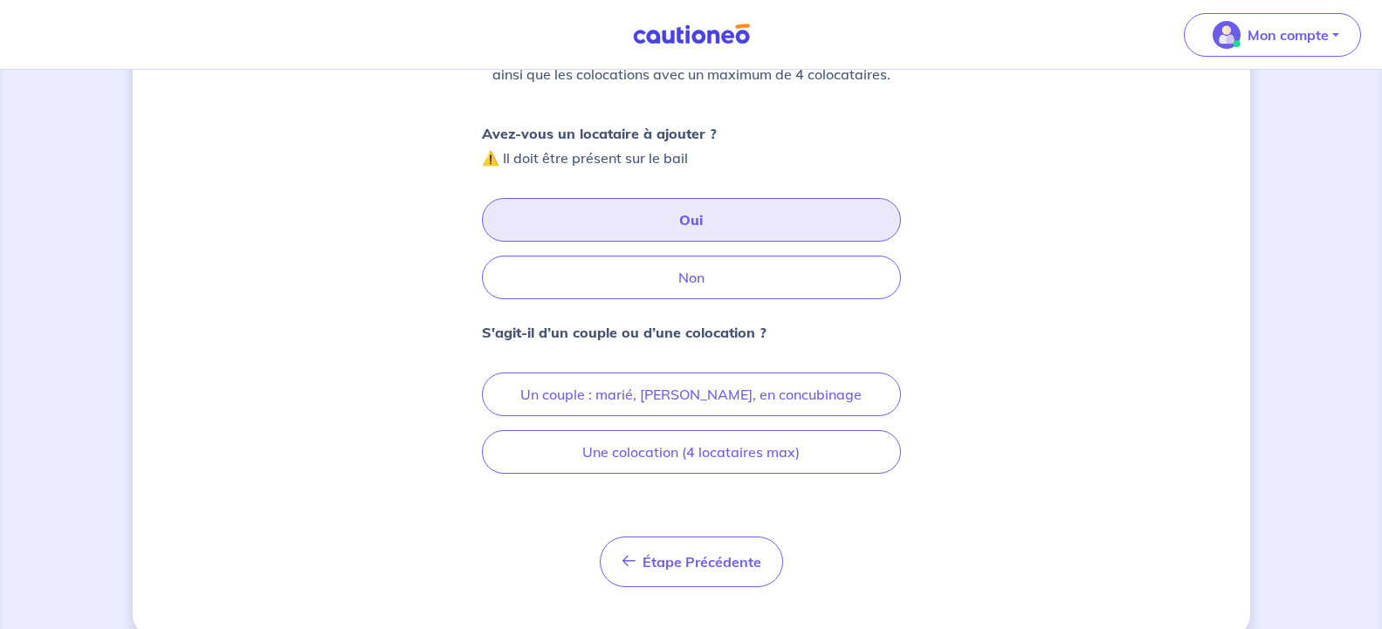
scroll to position [287, 0]
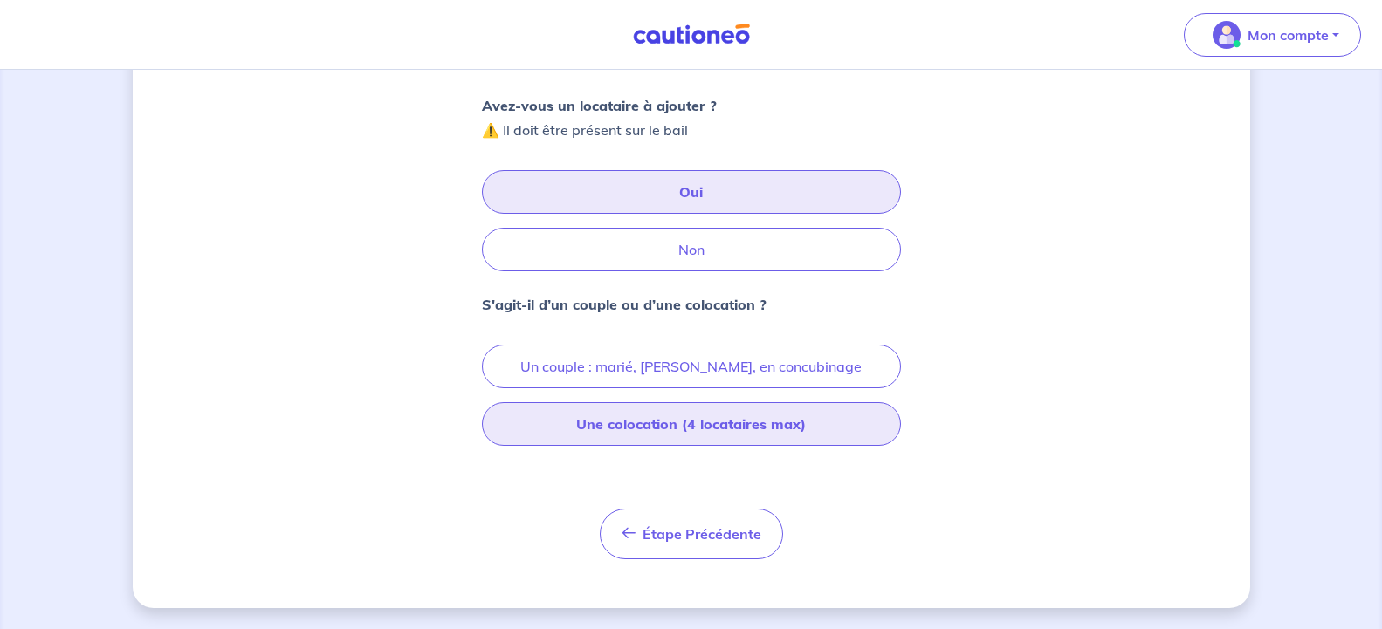
click at [715, 430] on button "Une colocation (4 locataires max)" at bounding box center [691, 424] width 419 height 44
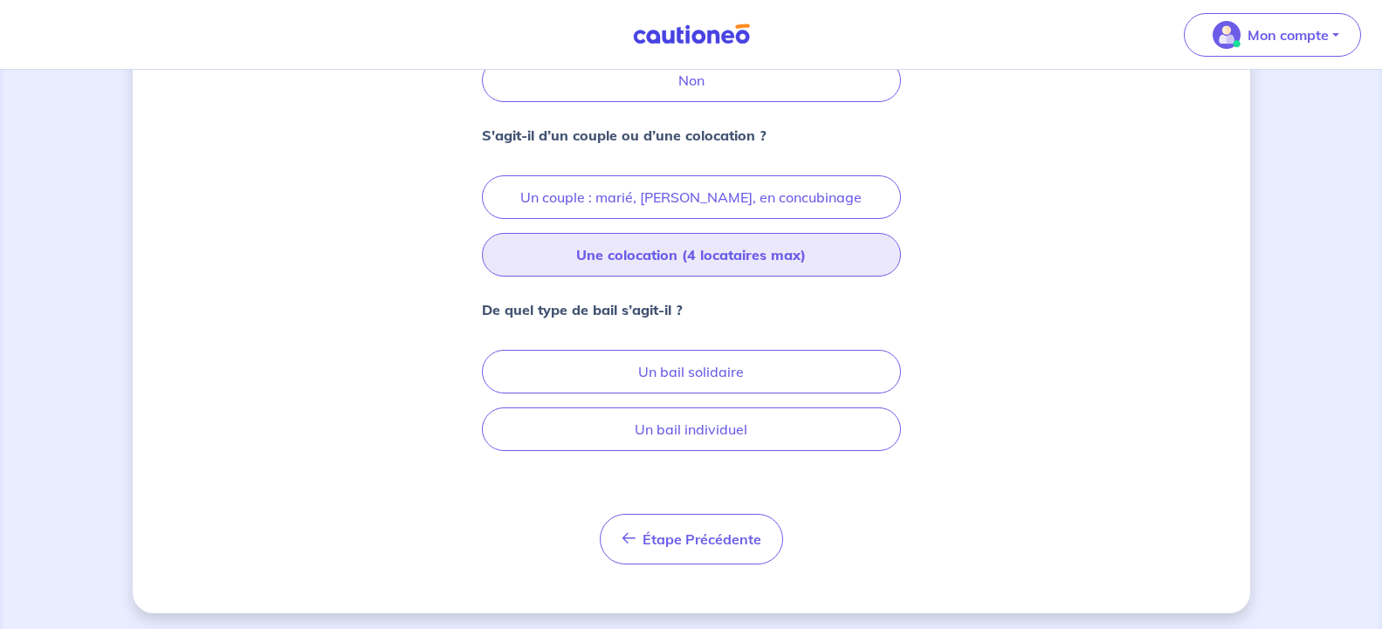
scroll to position [462, 0]
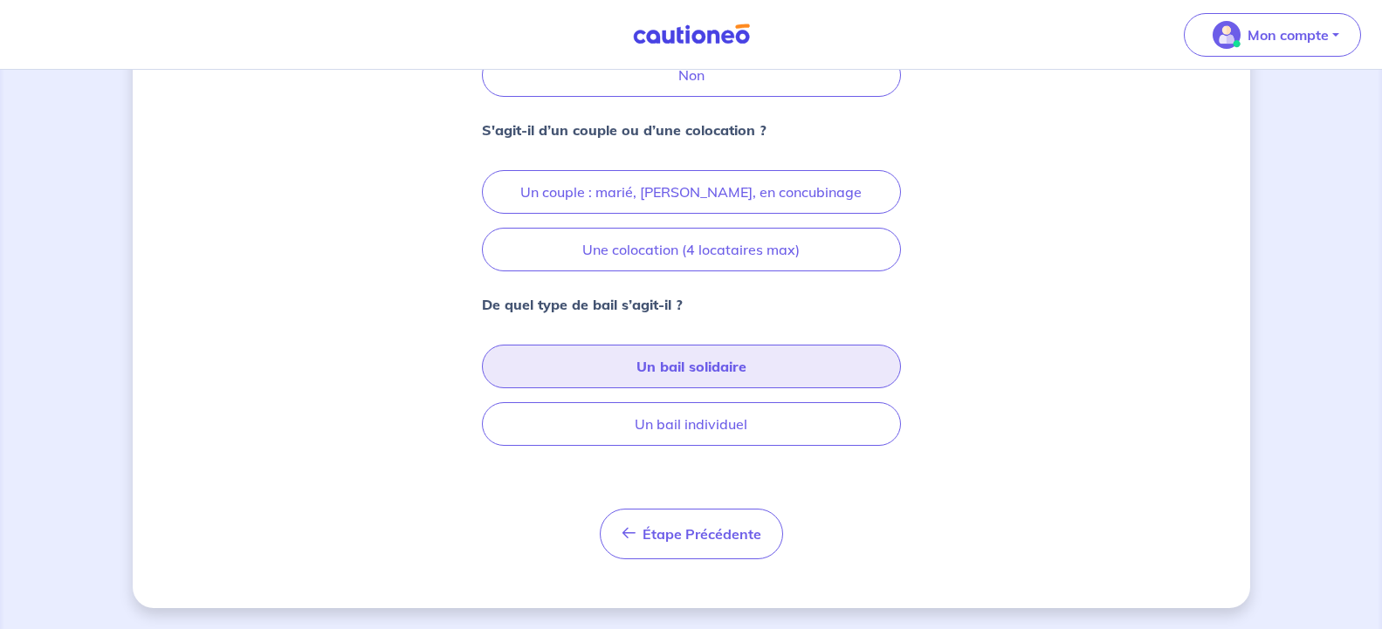
click at [752, 372] on button "Un bail solidaire" at bounding box center [691, 367] width 419 height 44
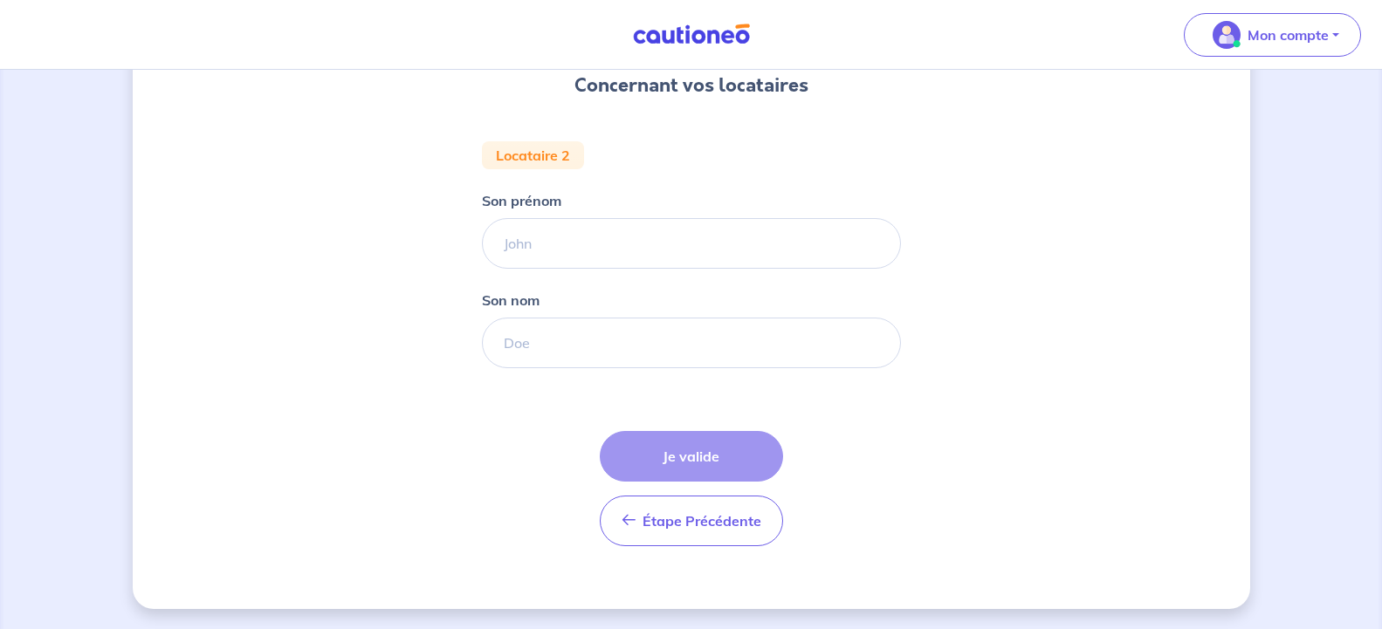
scroll to position [170, 0]
click at [575, 232] on input "Son prénom" at bounding box center [691, 242] width 419 height 51
type input "c"
click at [523, 321] on input "Son nom" at bounding box center [691, 342] width 419 height 51
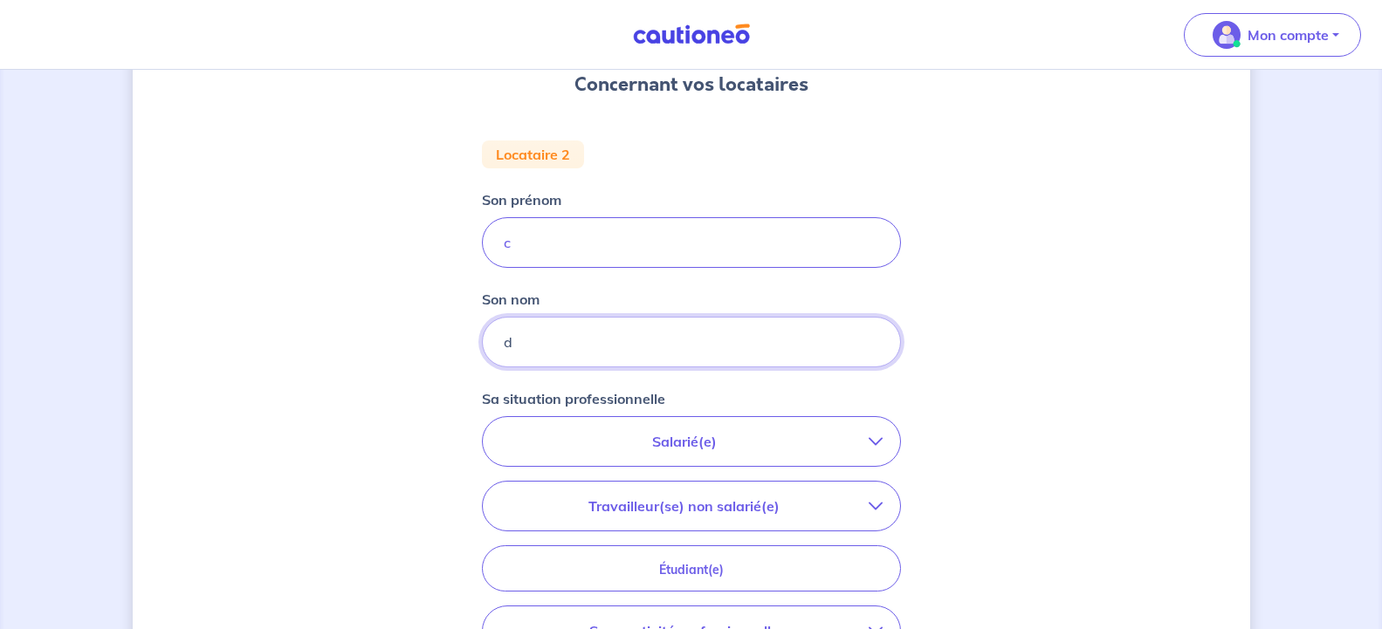
type input "d"
click at [986, 287] on div "Concernant vos locataires Locataire 2 Son prénom c Son nom d Sa situation profe…" at bounding box center [692, 416] width 1118 height 991
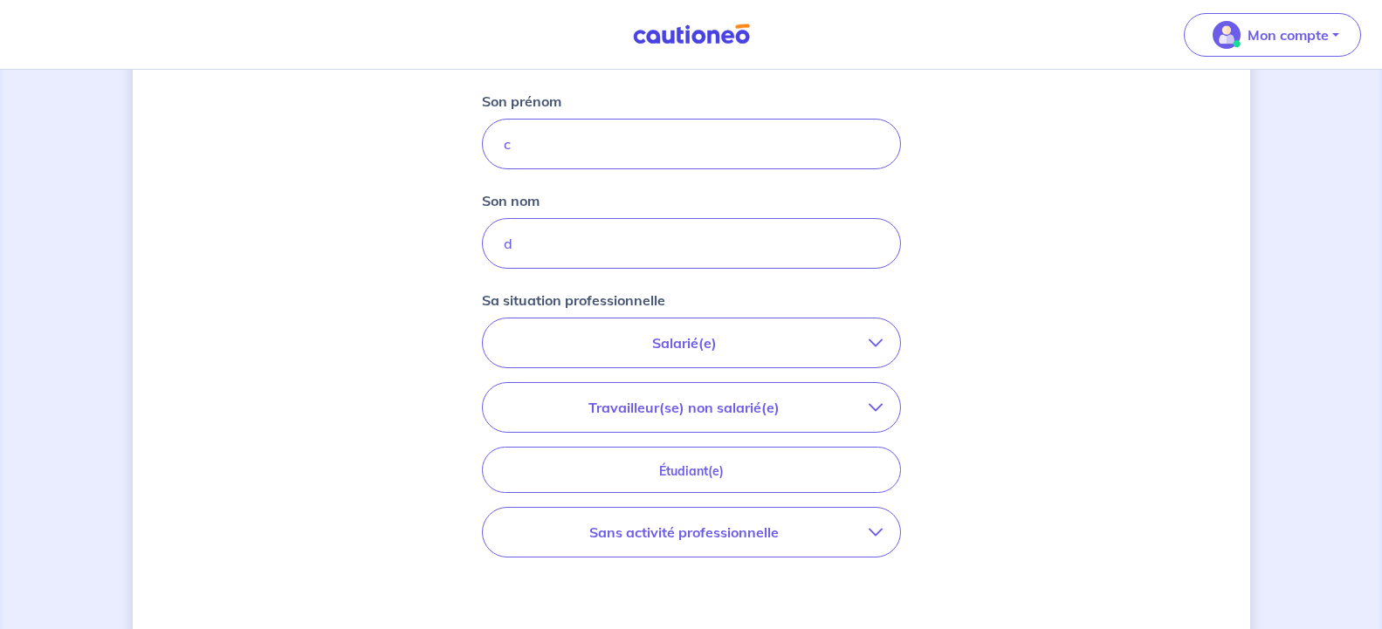
scroll to position [348, 0]
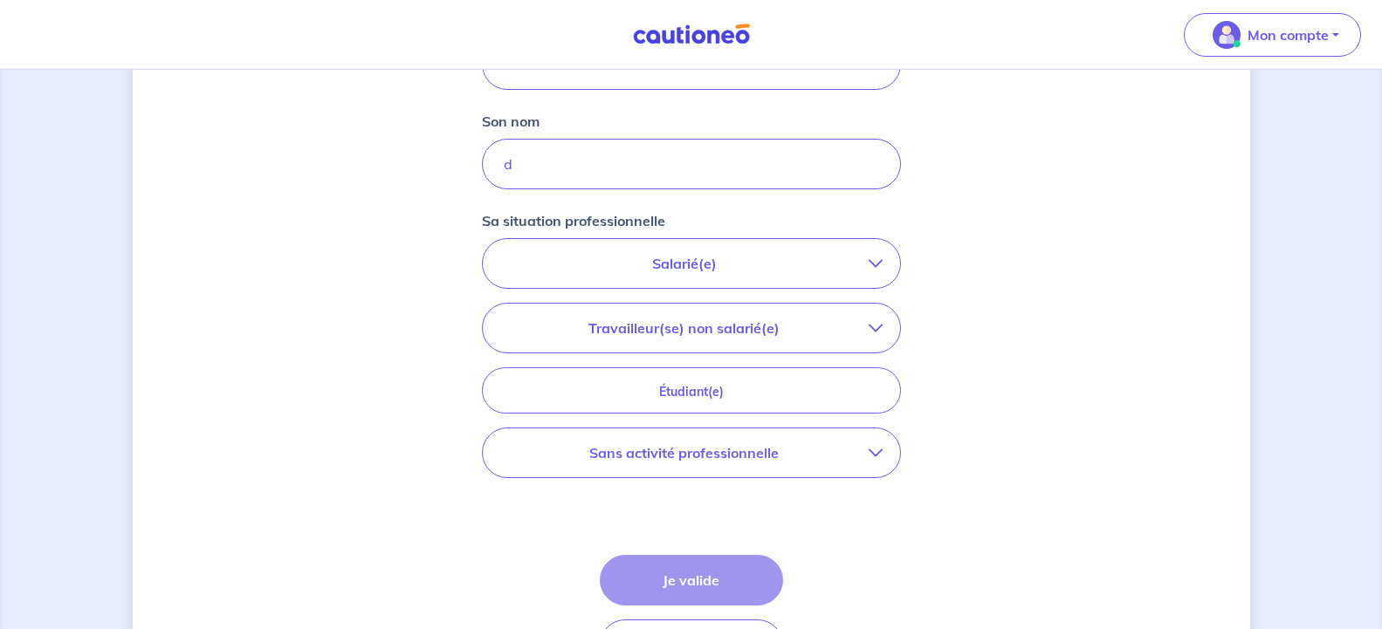
click at [716, 279] on button "Salarié(e)" at bounding box center [691, 263] width 417 height 49
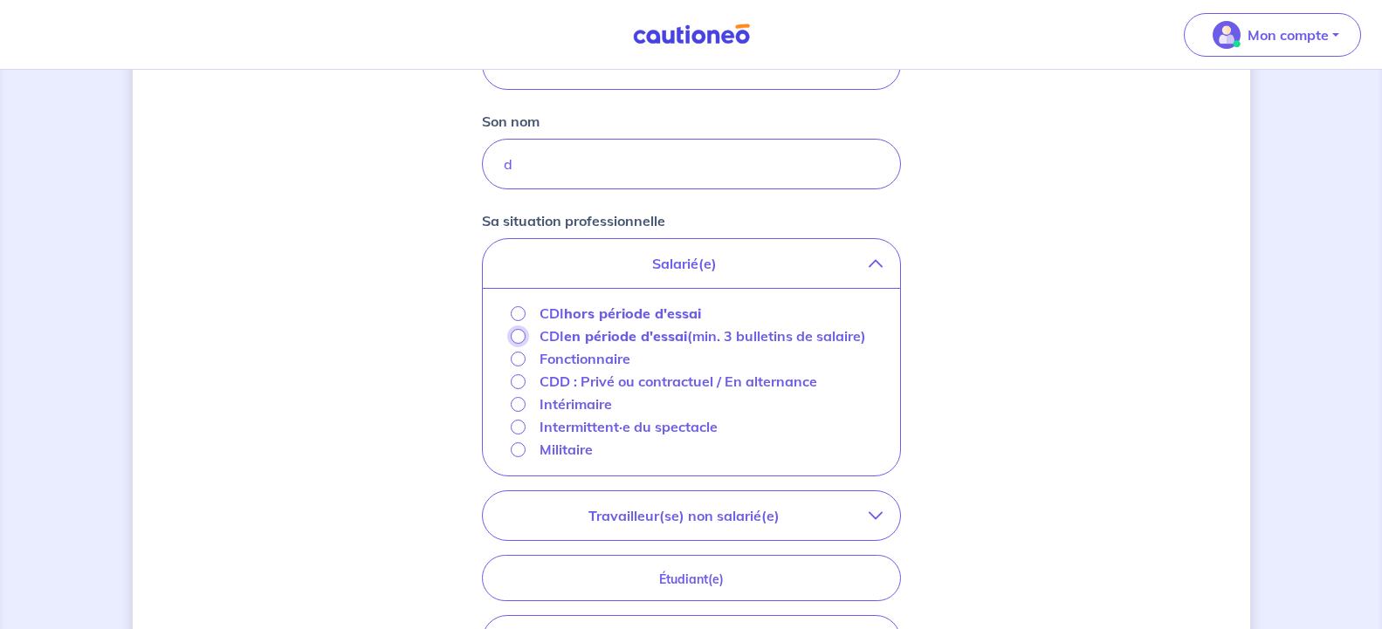
click at [518, 340] on input "CDI en période d'essai (min. 3 bulletins de salaire)" at bounding box center [518, 336] width 15 height 15
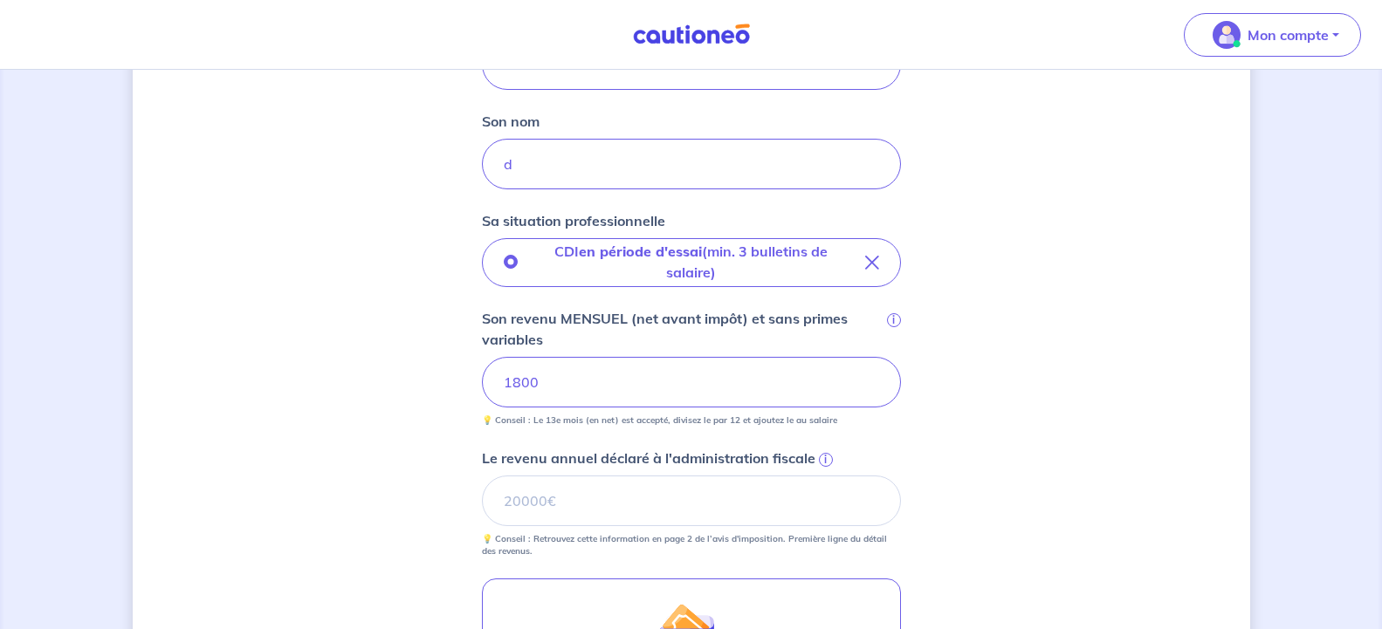
click at [1042, 344] on div "Concernant vos locataires Locataire 2 Son prénom c Son nom d Sa situation profe…" at bounding box center [692, 368] width 1118 height 1252
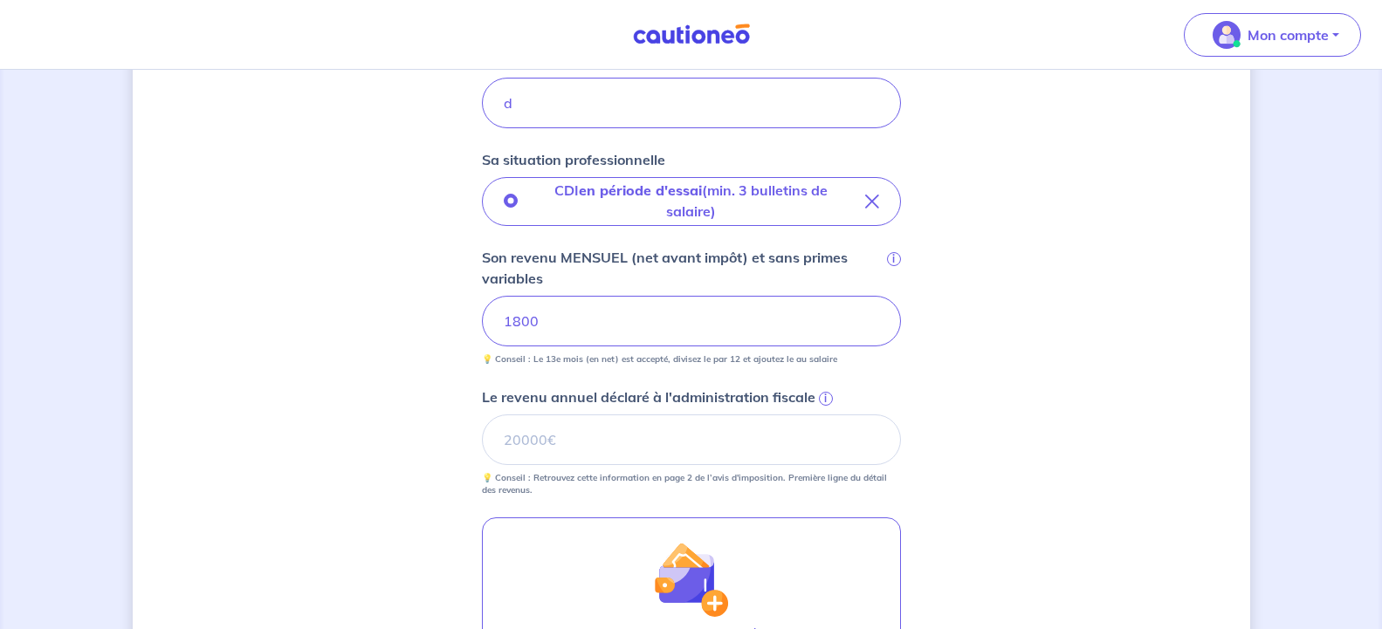
scroll to position [437, 0]
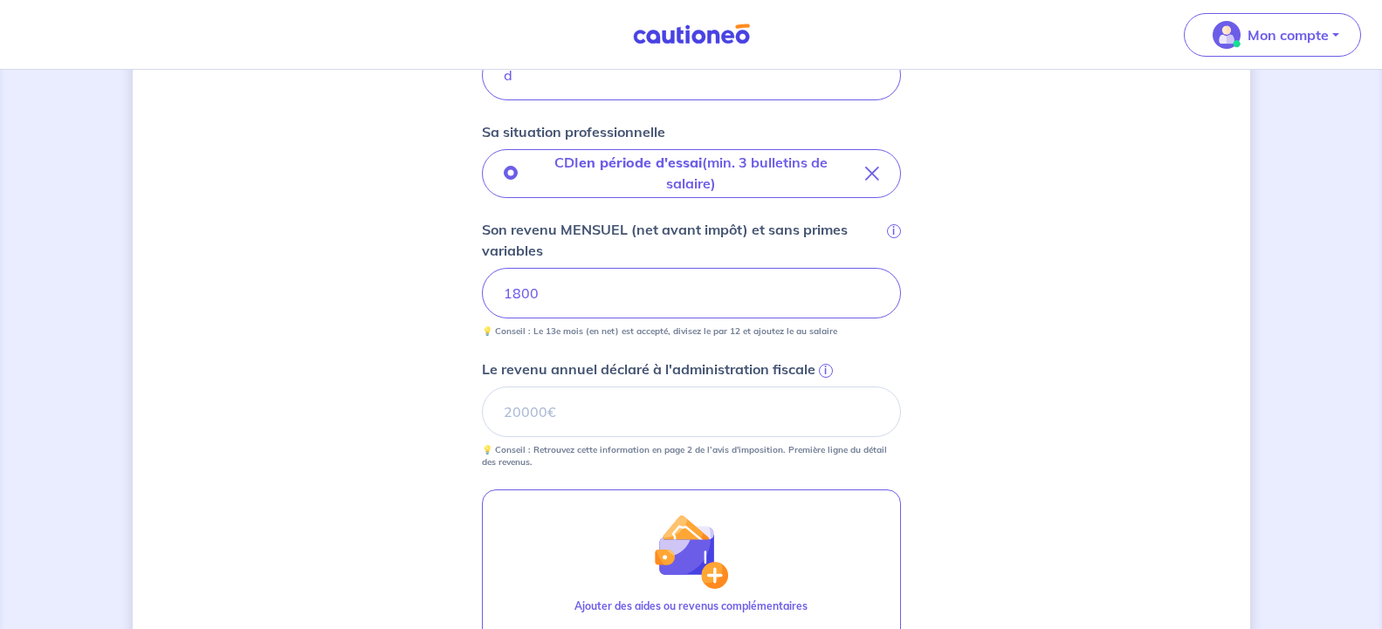
click at [984, 265] on div "Concernant vos locataires Locataire 2 Son prénom c Son nom d Sa situation profe…" at bounding box center [692, 279] width 1118 height 1252
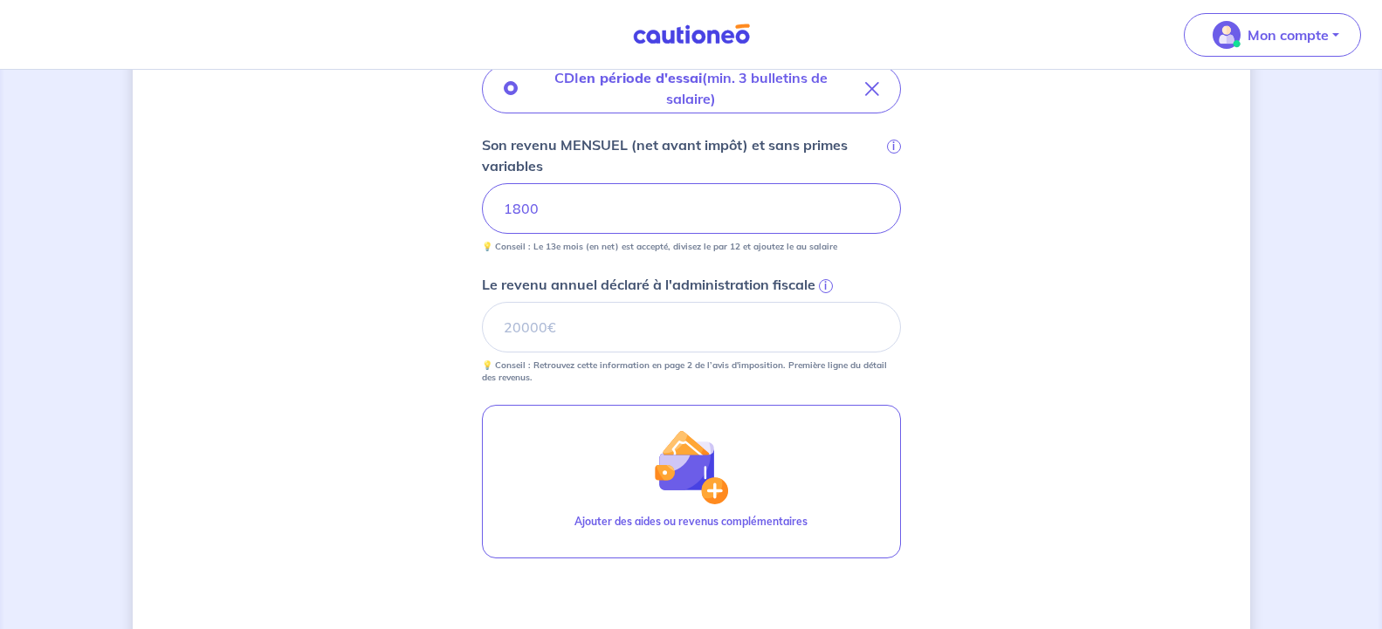
scroll to position [526, 0]
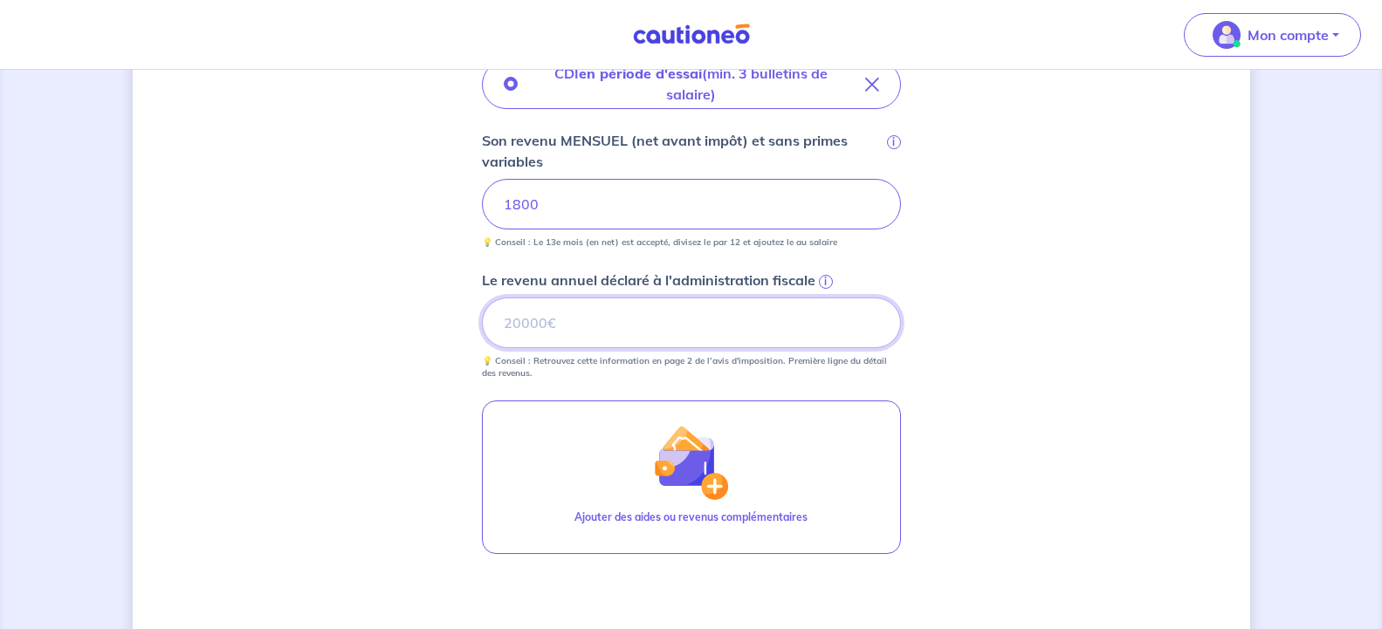
click at [720, 331] on input "Le revenu annuel déclaré à l'administration fiscale i" at bounding box center [691, 323] width 419 height 51
type input "20000"
click at [1053, 324] on div "Concernant vos locataires Locataire 2 Son prénom c Son nom d Sa situation profe…" at bounding box center [692, 190] width 1118 height 1252
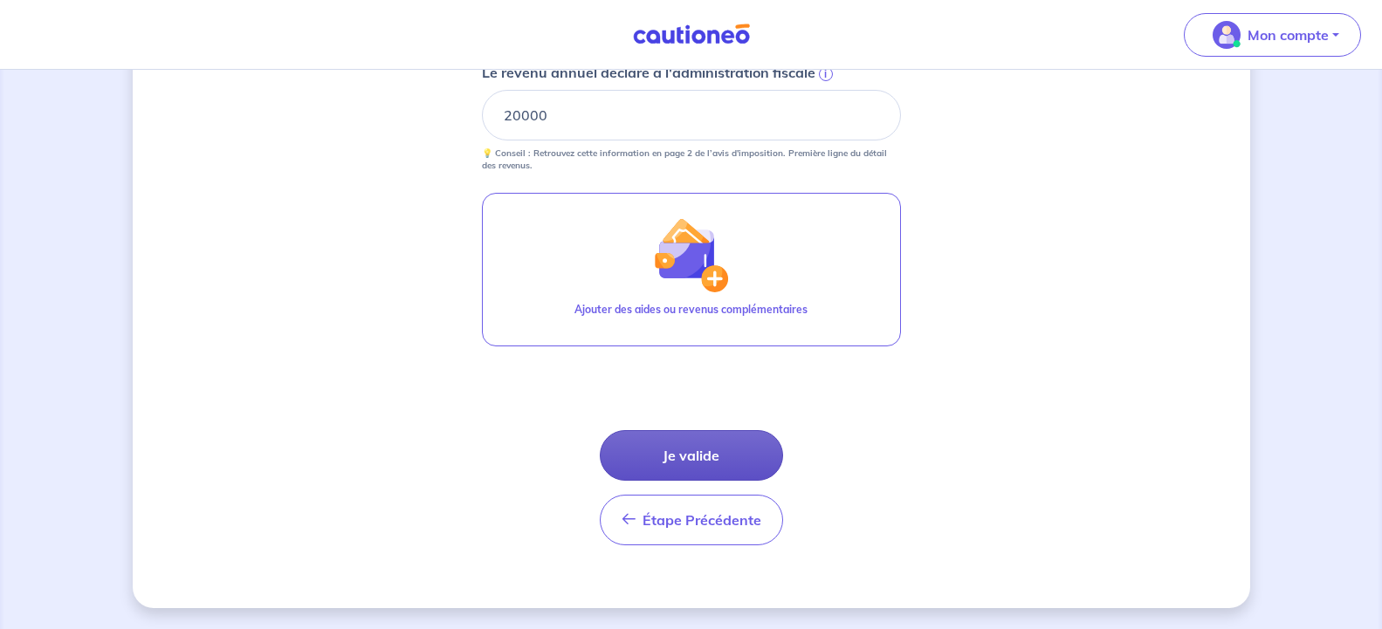
click at [693, 445] on button "Je valide" at bounding box center [691, 455] width 183 height 51
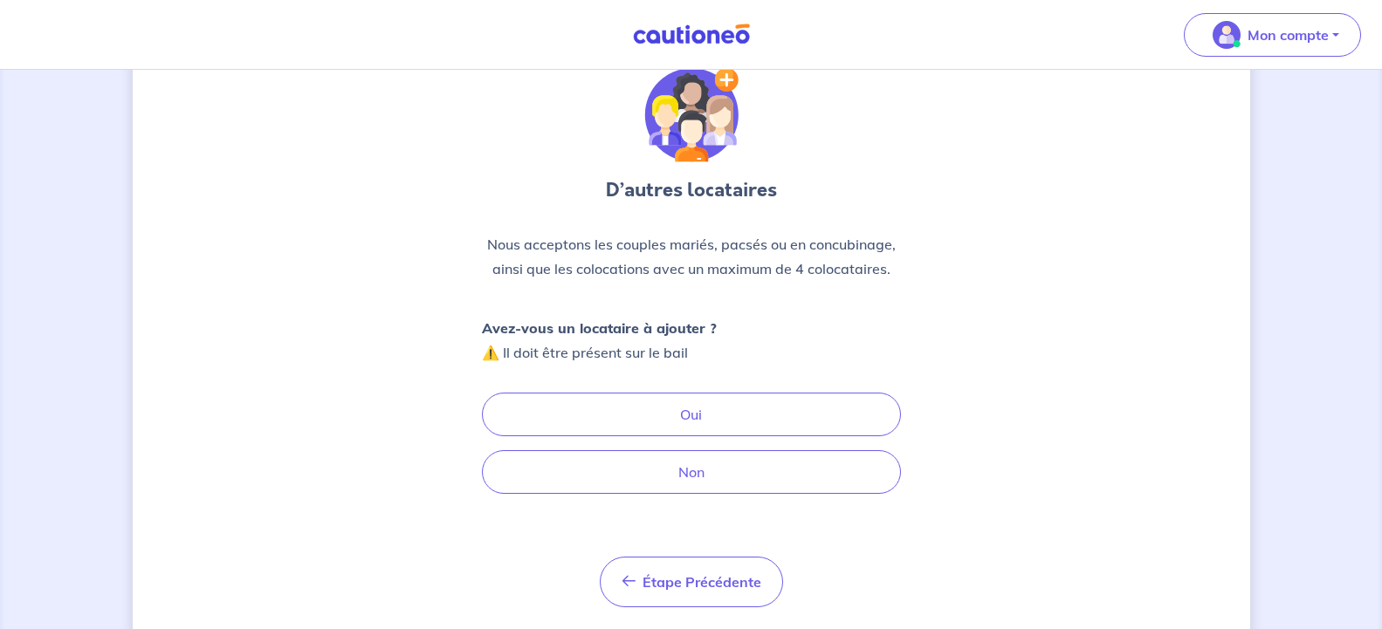
scroll to position [89, 0]
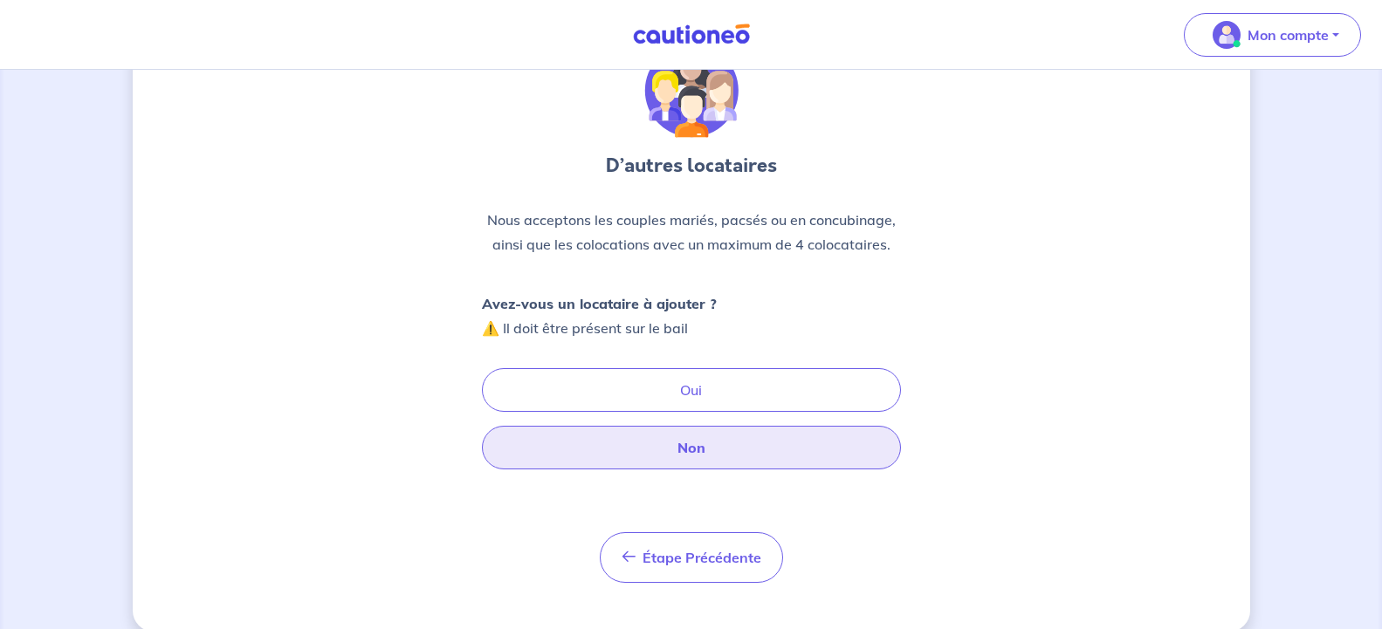
click at [719, 444] on button "Non" at bounding box center [691, 448] width 419 height 44
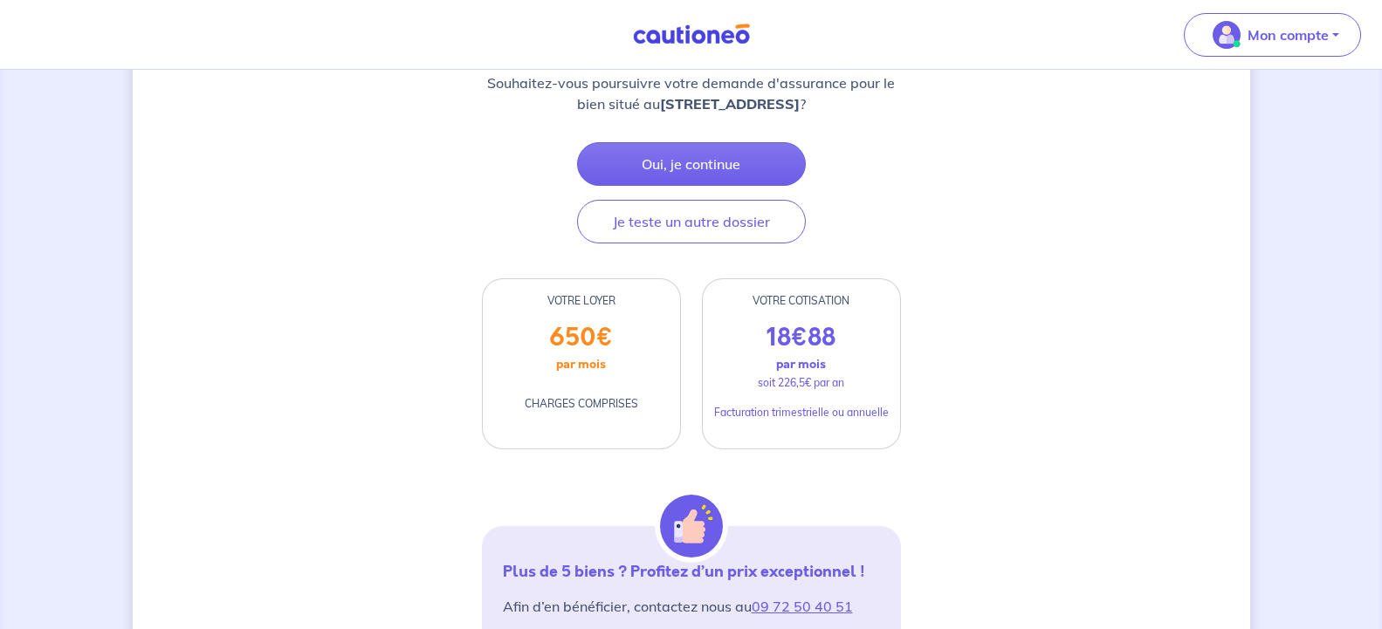
scroll to position [178, 0]
